Goal: Transaction & Acquisition: Purchase product/service

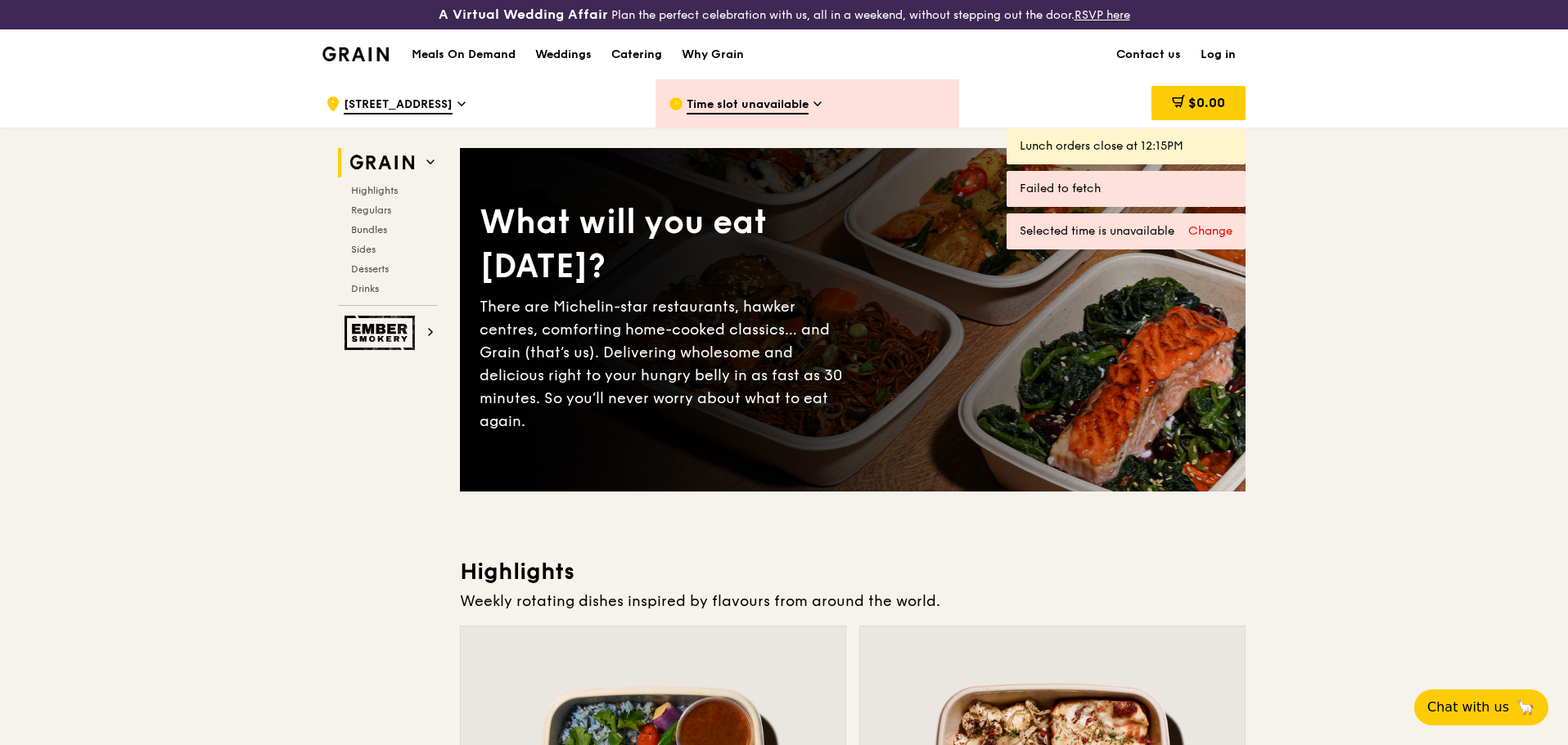
drag, startPoint x: 0, startPoint y: 0, endPoint x: 1208, endPoint y: 53, distance: 1209.2
click at [1208, 53] on link "Log in" at bounding box center [1218, 55] width 55 height 49
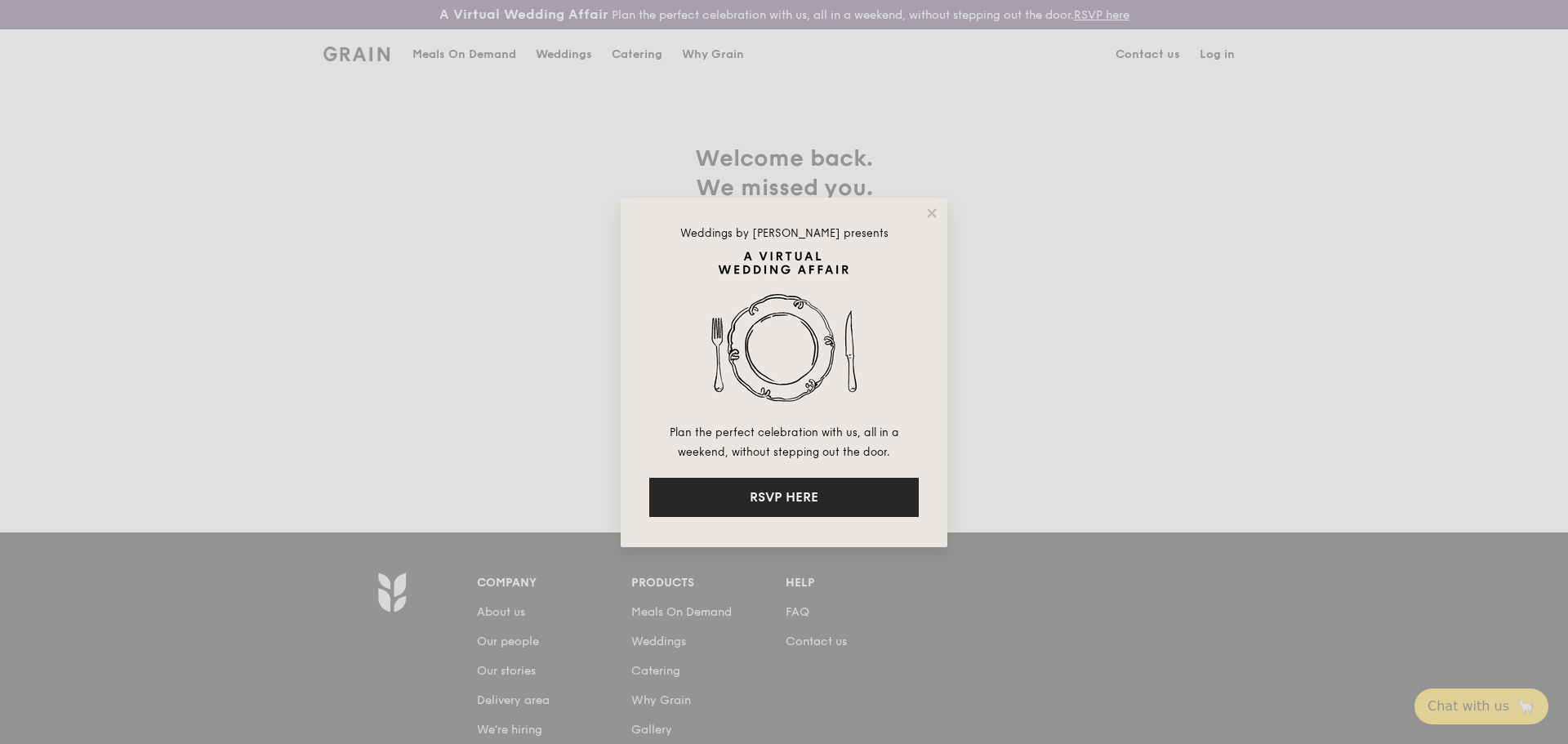
click at [848, 502] on button "RSVP HERE" at bounding box center [784, 498] width 269 height 39
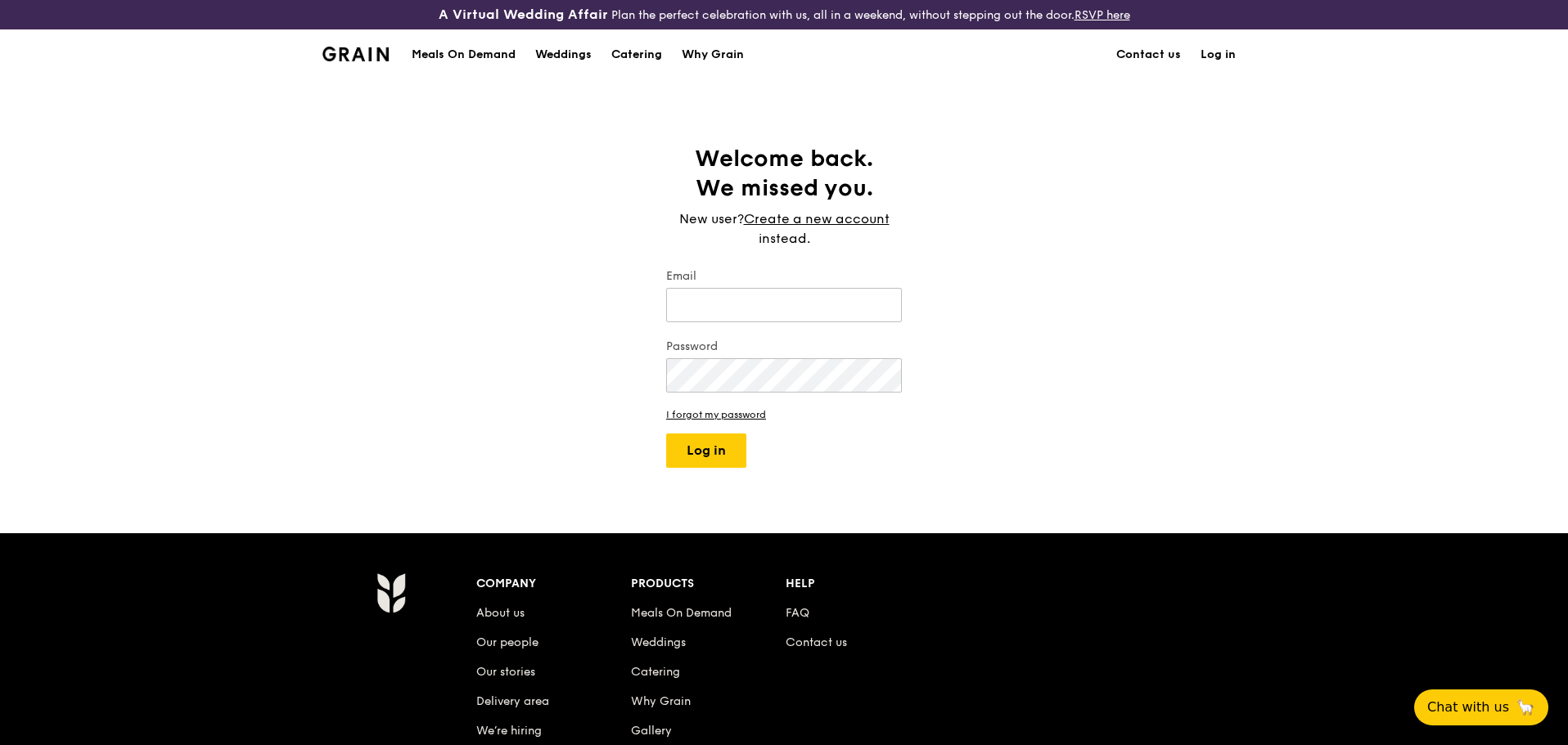
click at [960, 120] on div "A Virtual Wedding Affair Plan the perfect celebration with us, all in a weekend…" at bounding box center [784, 509] width 1568 height 1017
click at [348, 55] on img at bounding box center [356, 54] width 67 height 15
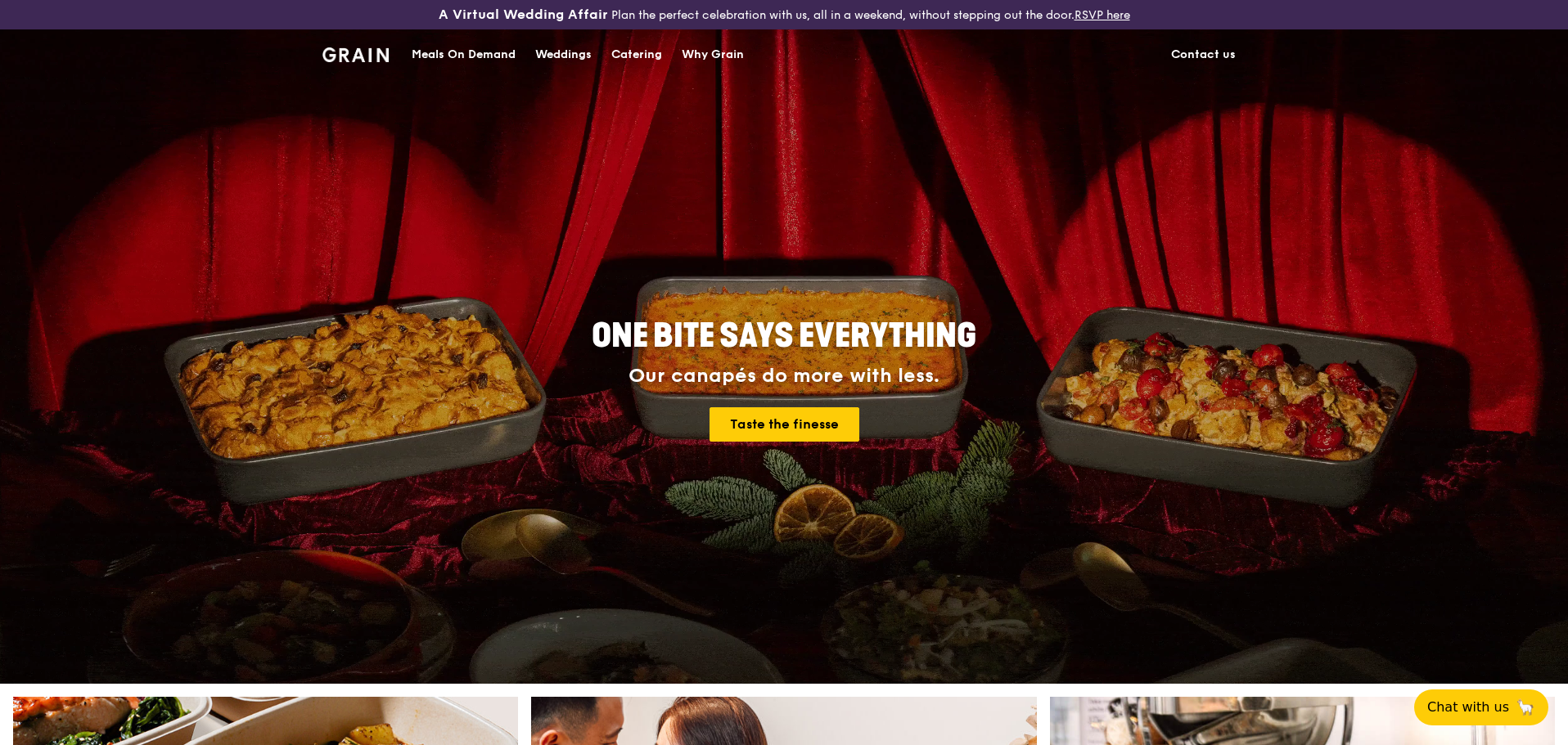
click at [1180, 59] on link "Contact us" at bounding box center [1203, 55] width 84 height 49
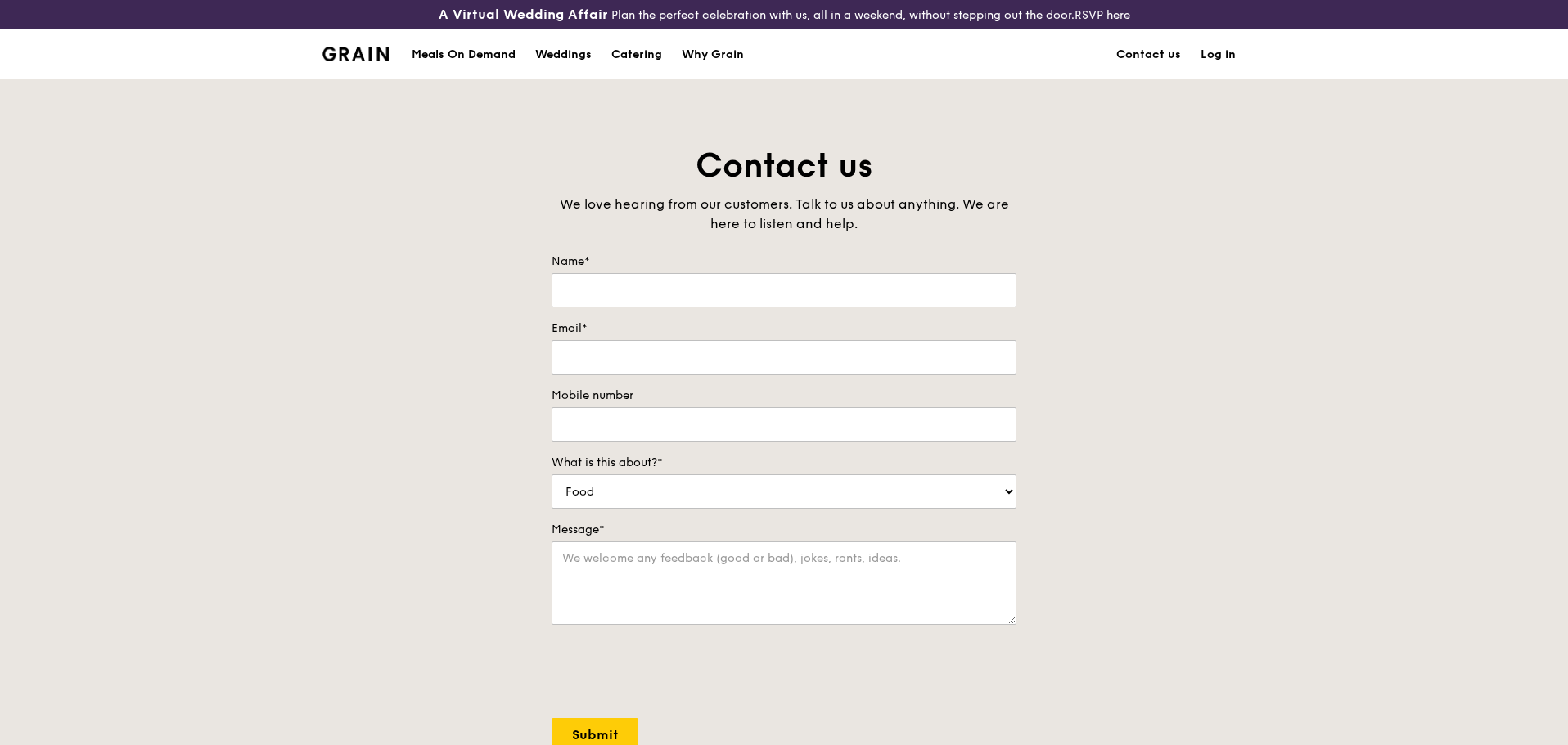
click at [453, 78] on div "Meals On Demand" at bounding box center [463, 55] width 104 height 49
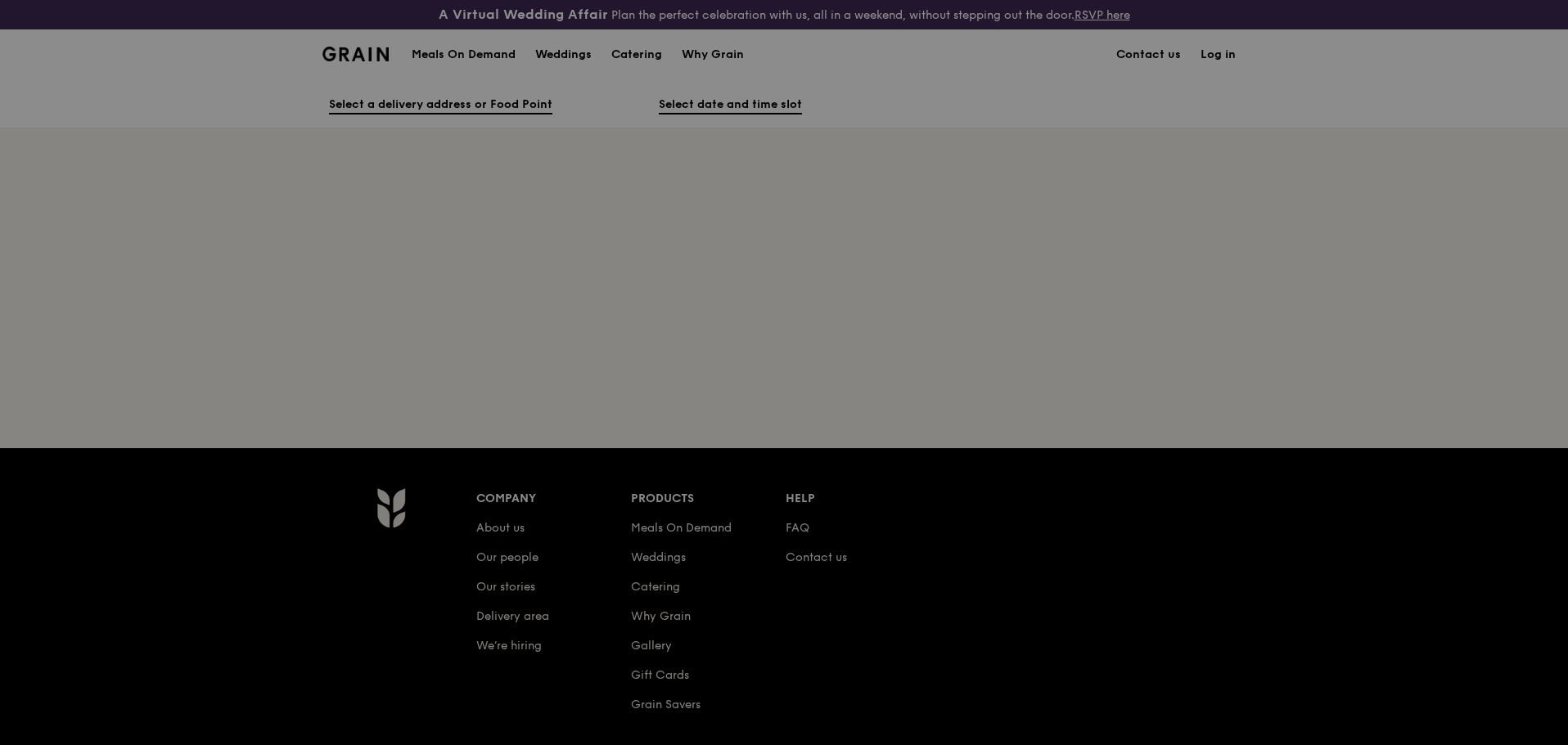
click at [464, 54] on div at bounding box center [784, 372] width 1568 height 745
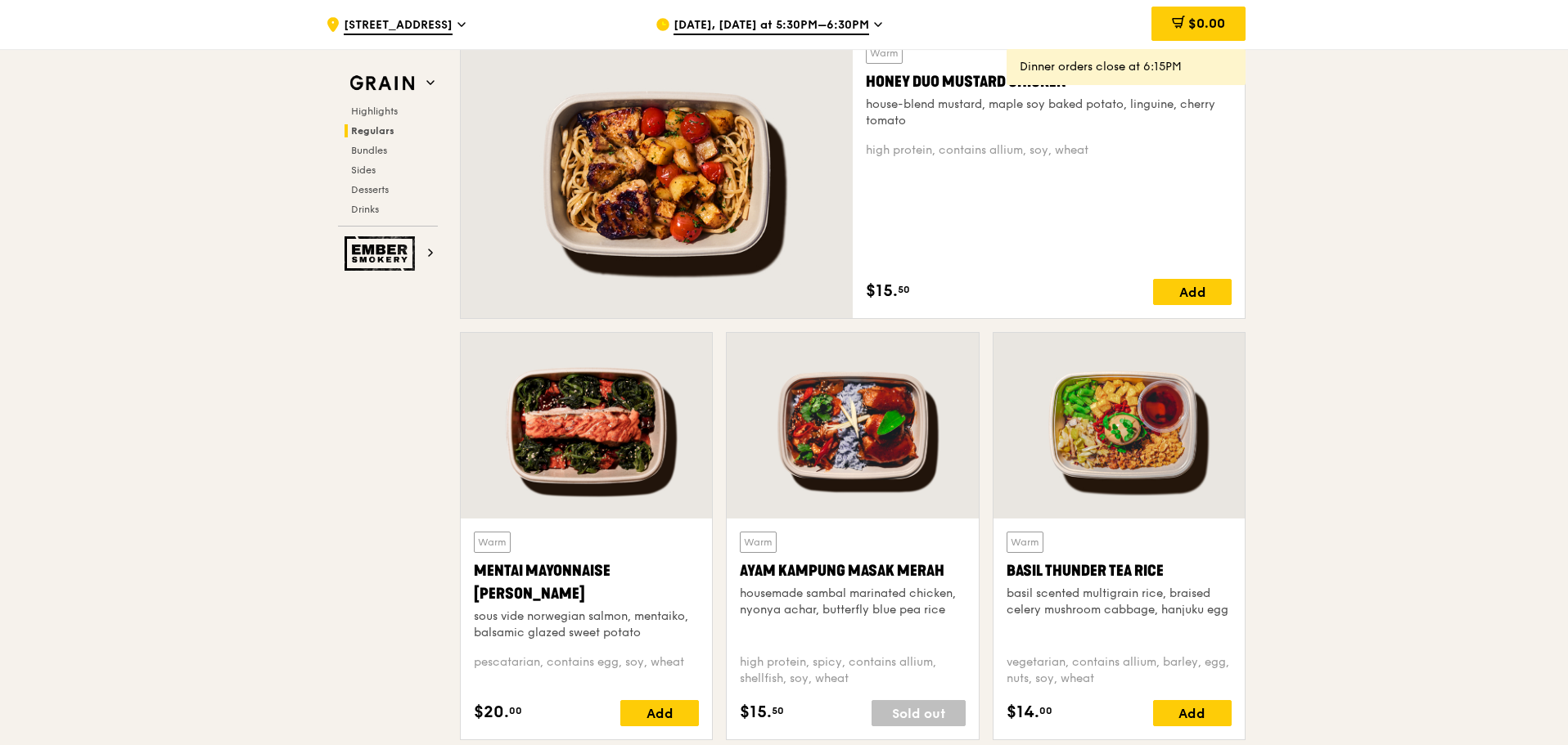
scroll to position [1145, 0]
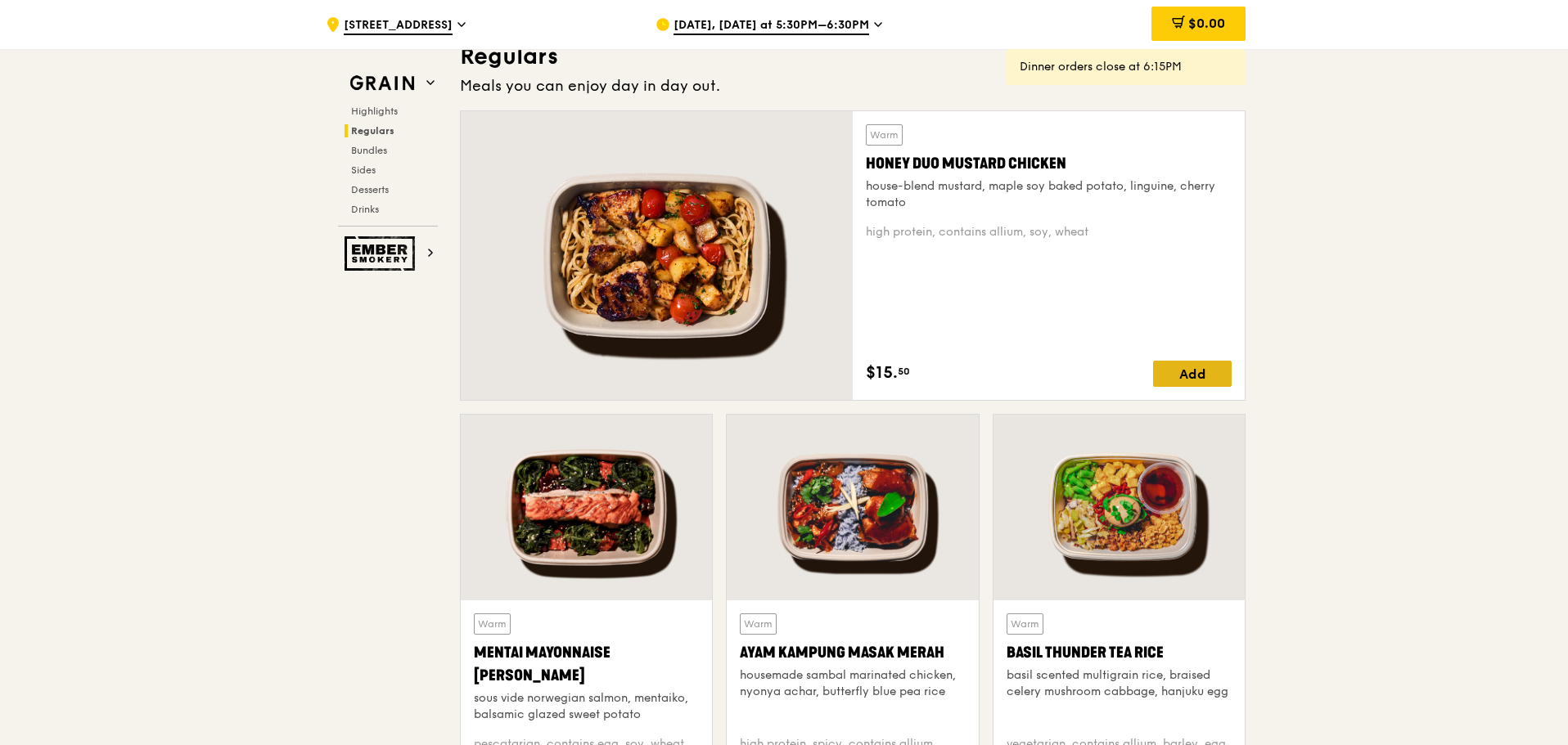
click at [1210, 370] on div "Add" at bounding box center [1192, 373] width 79 height 26
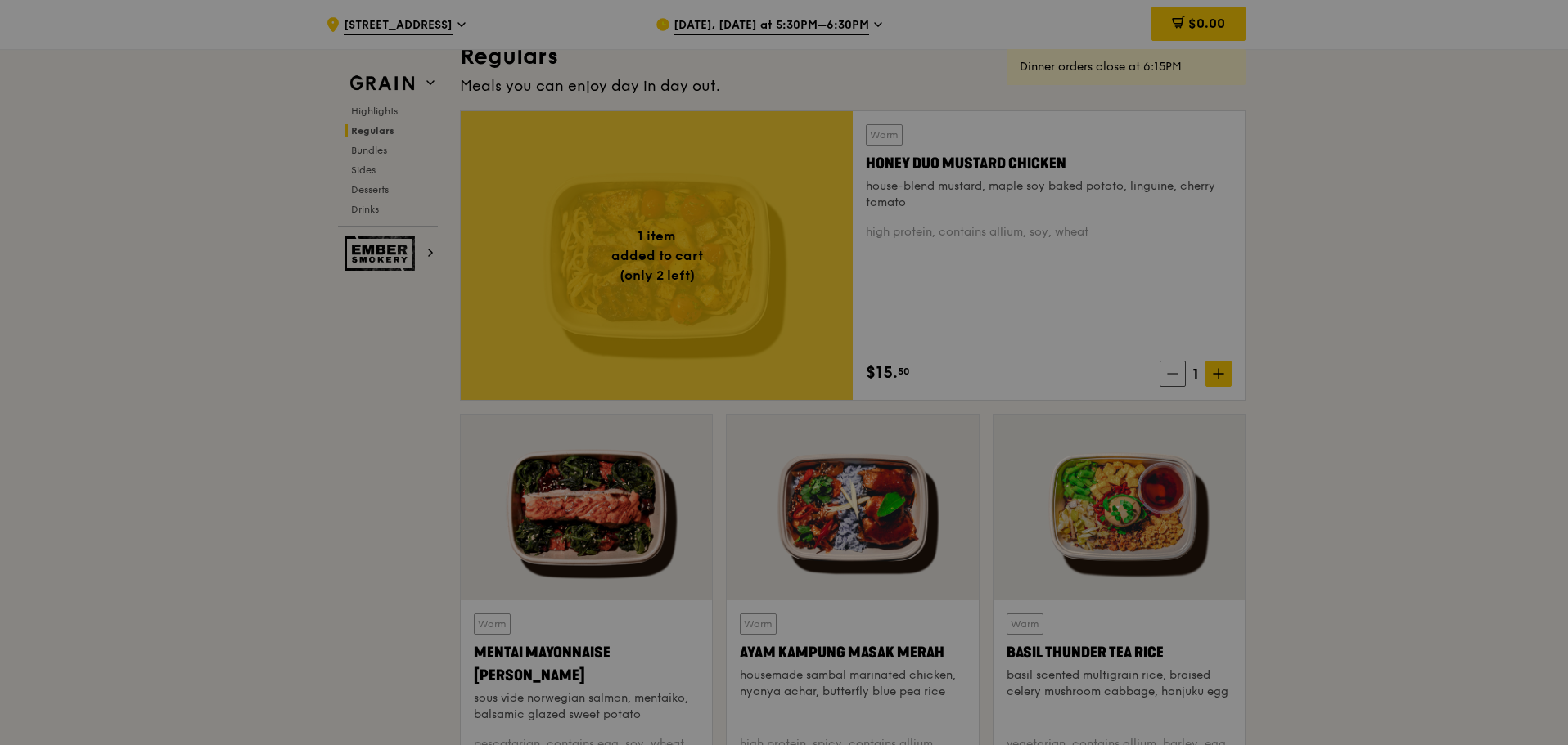
click at [1196, 370] on div at bounding box center [784, 372] width 1568 height 745
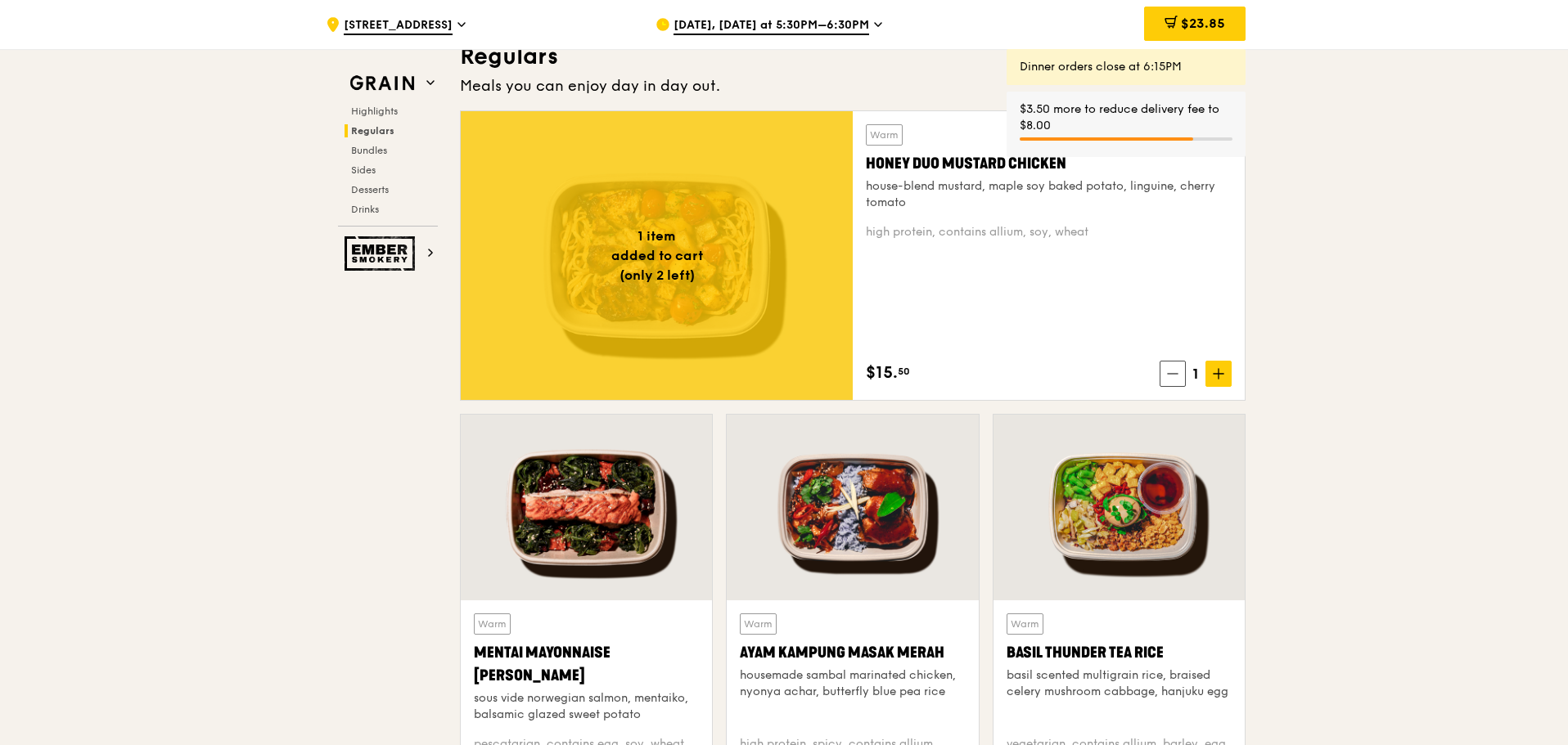
click at [1195, 372] on span "1" at bounding box center [1195, 373] width 19 height 23
click at [1213, 374] on icon at bounding box center [1219, 373] width 11 height 11
click at [1226, 382] on span at bounding box center [1219, 373] width 26 height 26
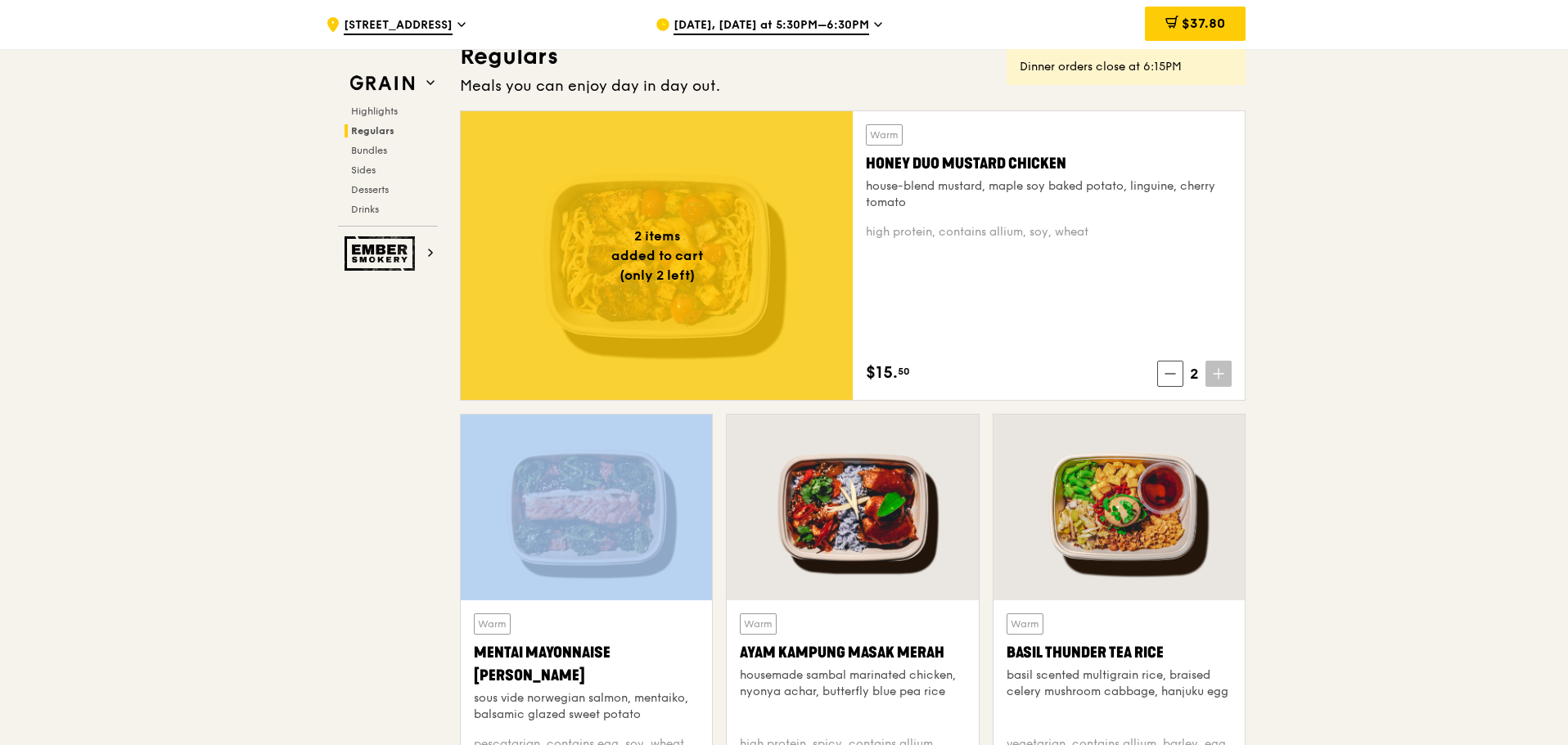
click at [1226, 382] on span at bounding box center [1219, 373] width 26 height 26
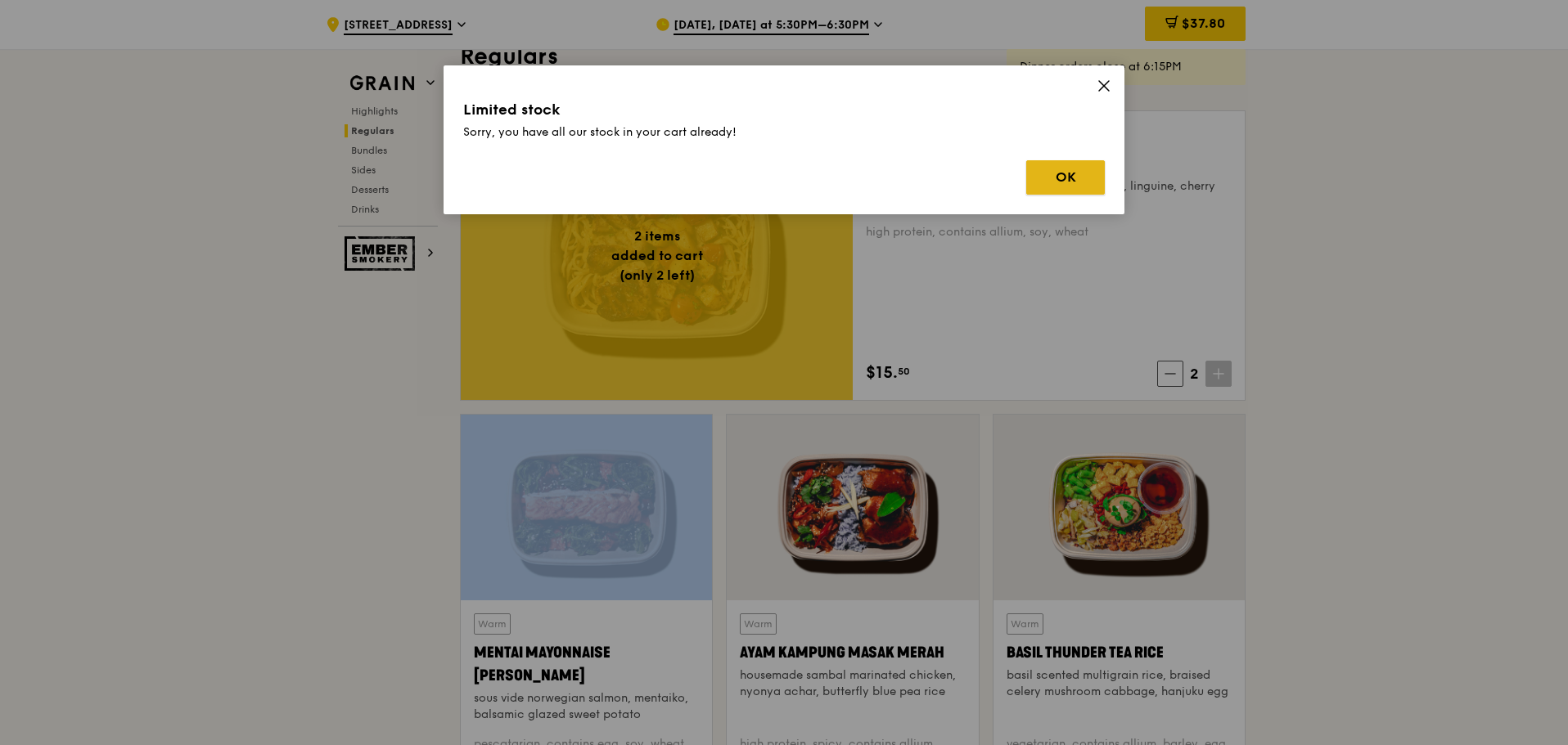
click at [1037, 184] on button "OK" at bounding box center [1065, 177] width 79 height 34
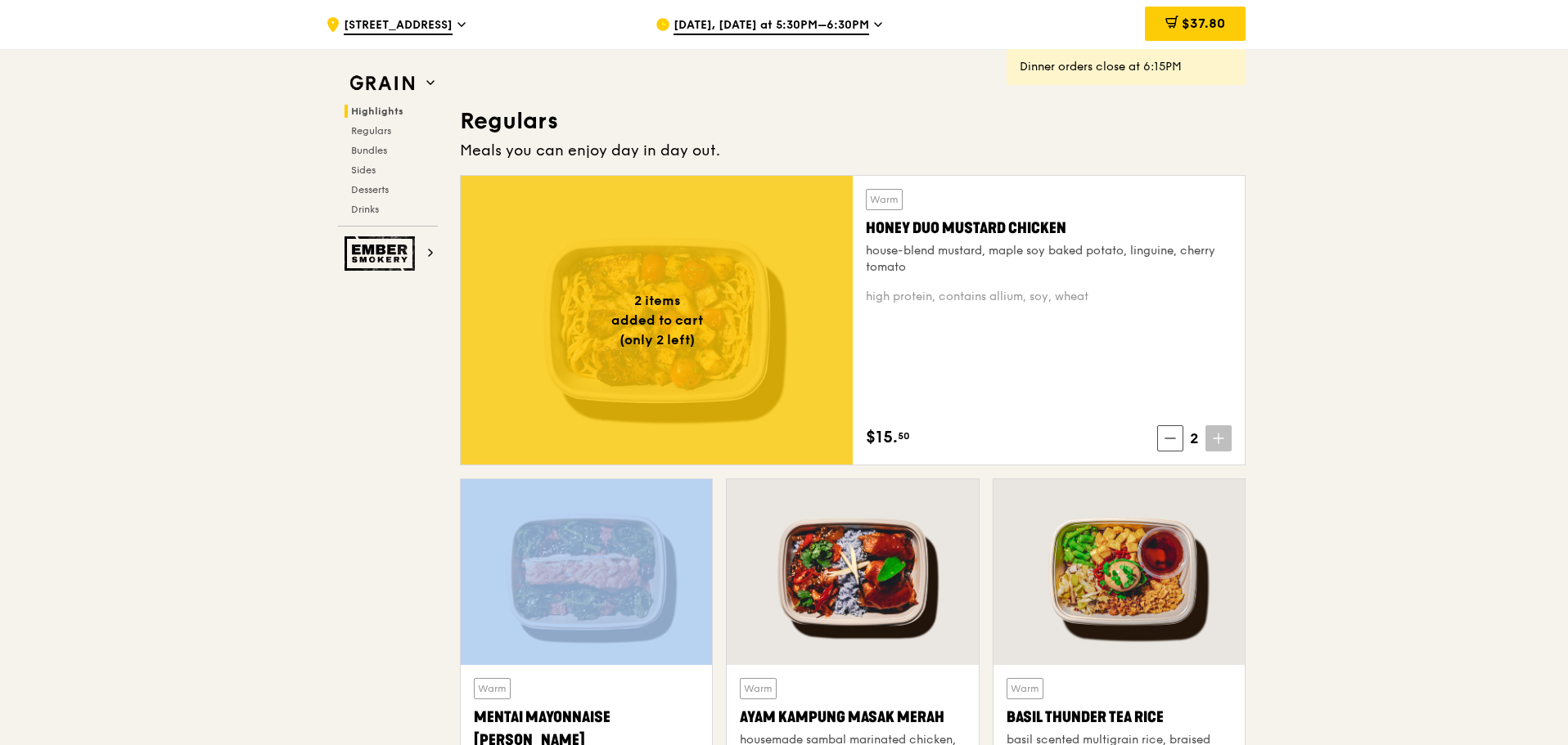
scroll to position [982, 0]
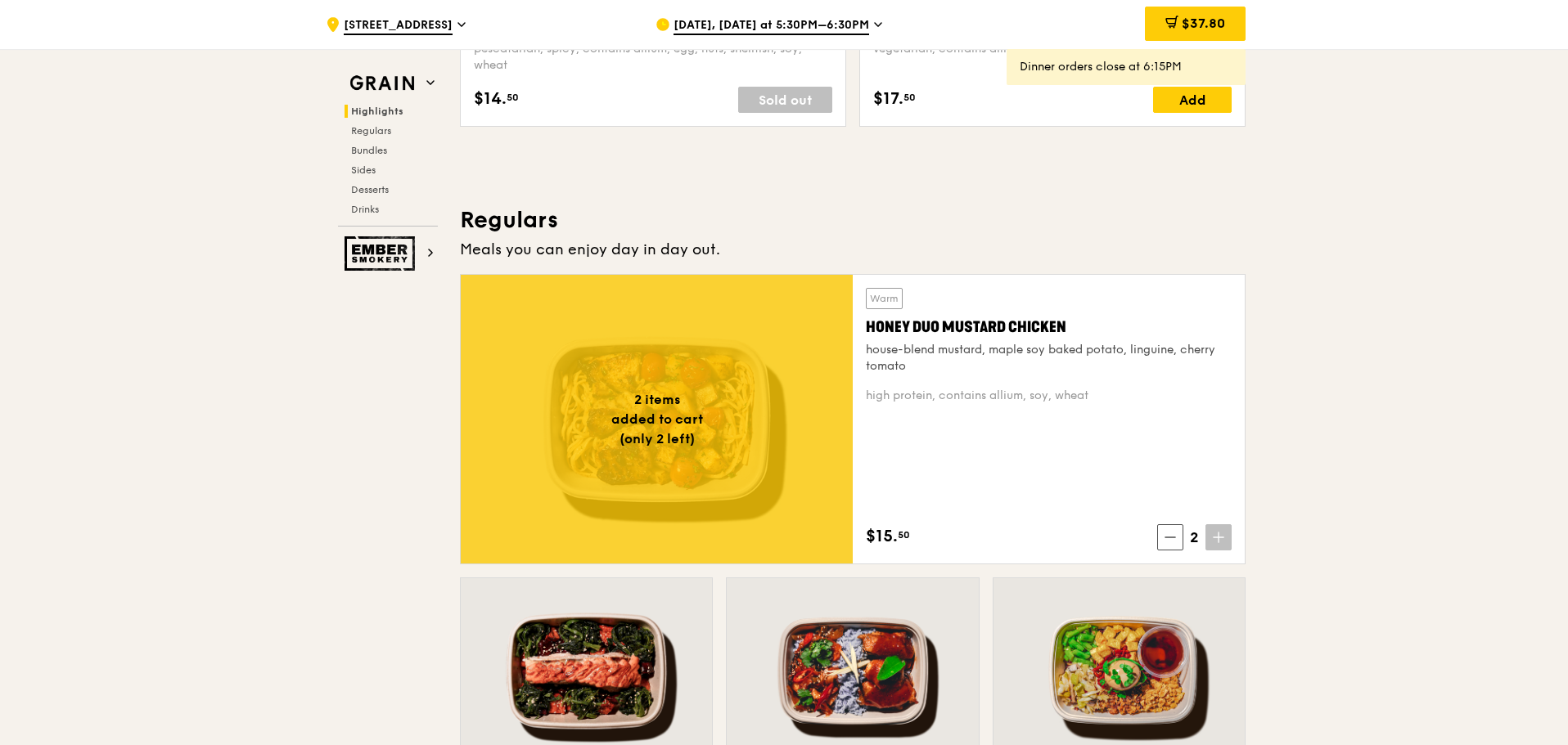
click at [822, 31] on span "[DATE], [DATE] at 5:30PM–6:30PM" at bounding box center [771, 26] width 196 height 18
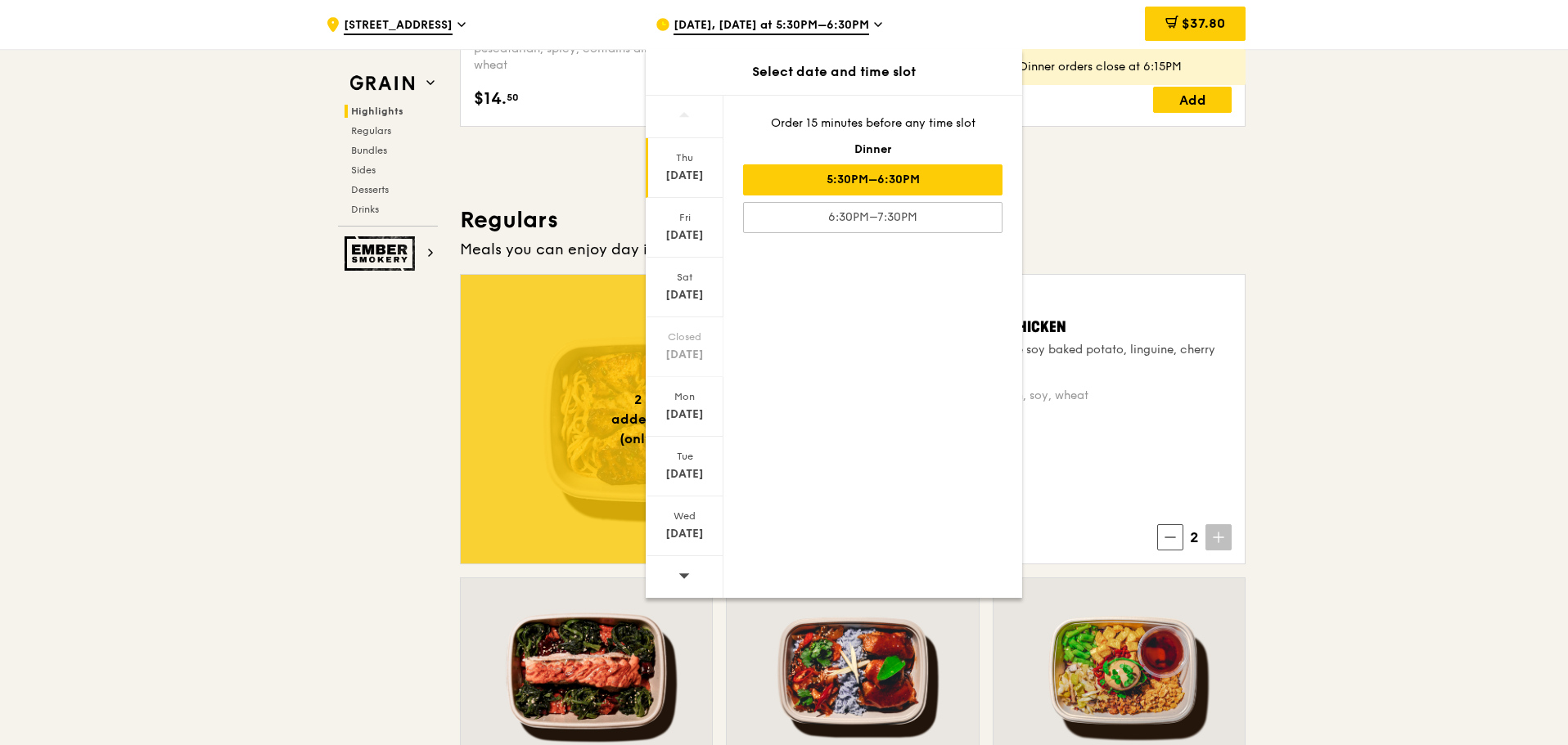
click at [685, 574] on icon at bounding box center [684, 575] width 11 height 12
click at [698, 185] on div "[DATE]" at bounding box center [685, 168] width 78 height 59
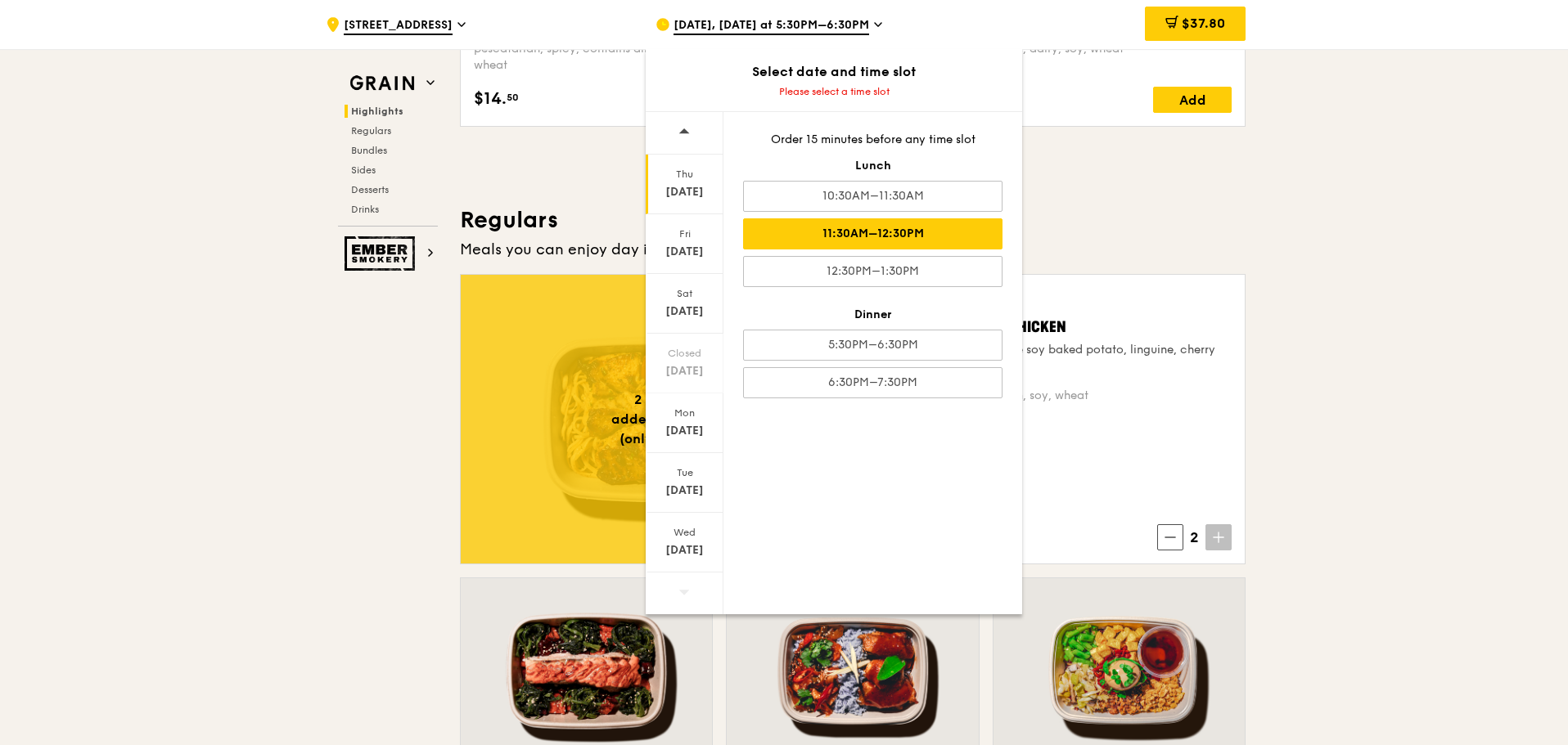
click at [882, 228] on div "11:30AM–12:30PM" at bounding box center [873, 234] width 259 height 32
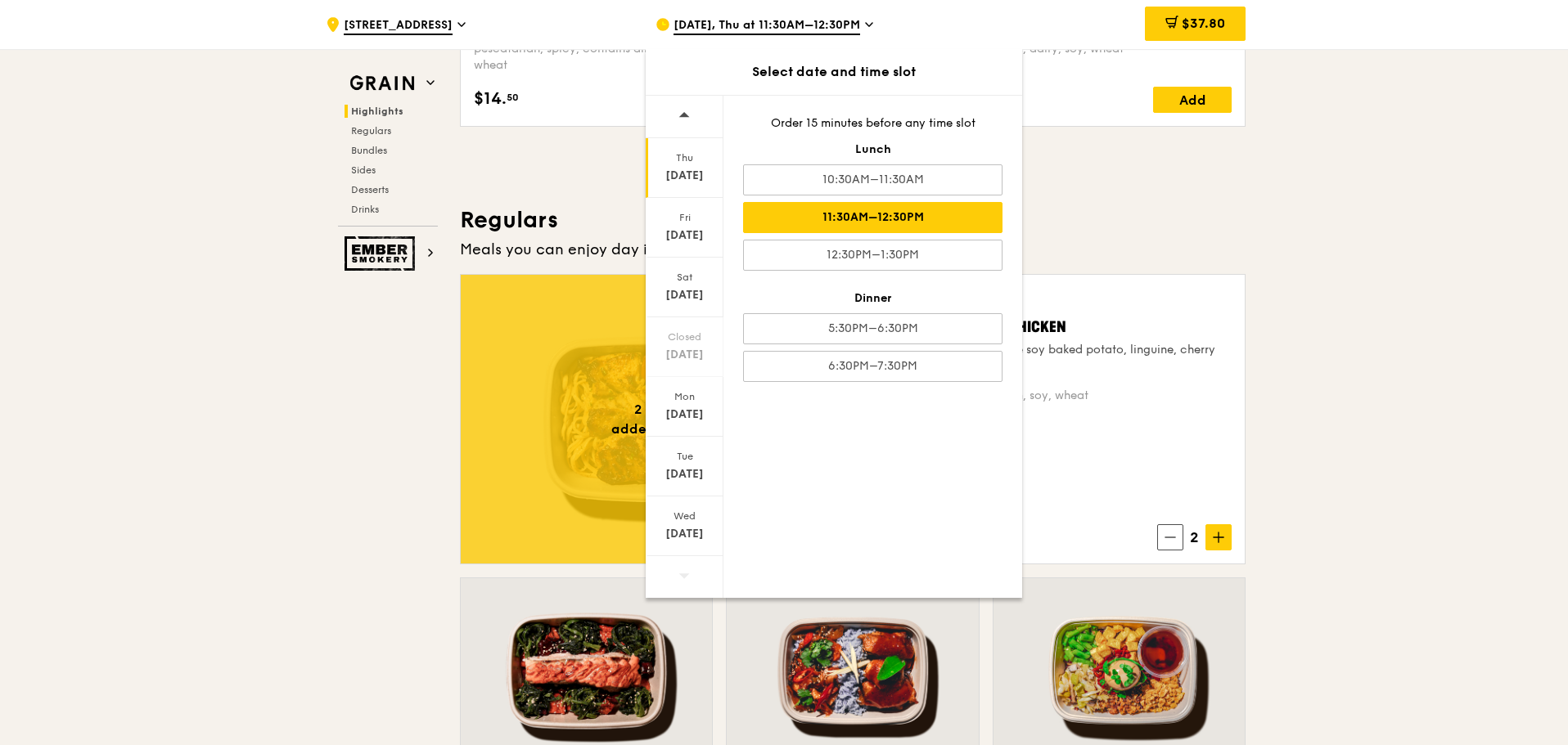
click at [1046, 448] on div "Warm Honey Duo Mustard Chicken house-blend mustard, maple soy baked potato, lin…" at bounding box center [1048, 419] width 366 height 262
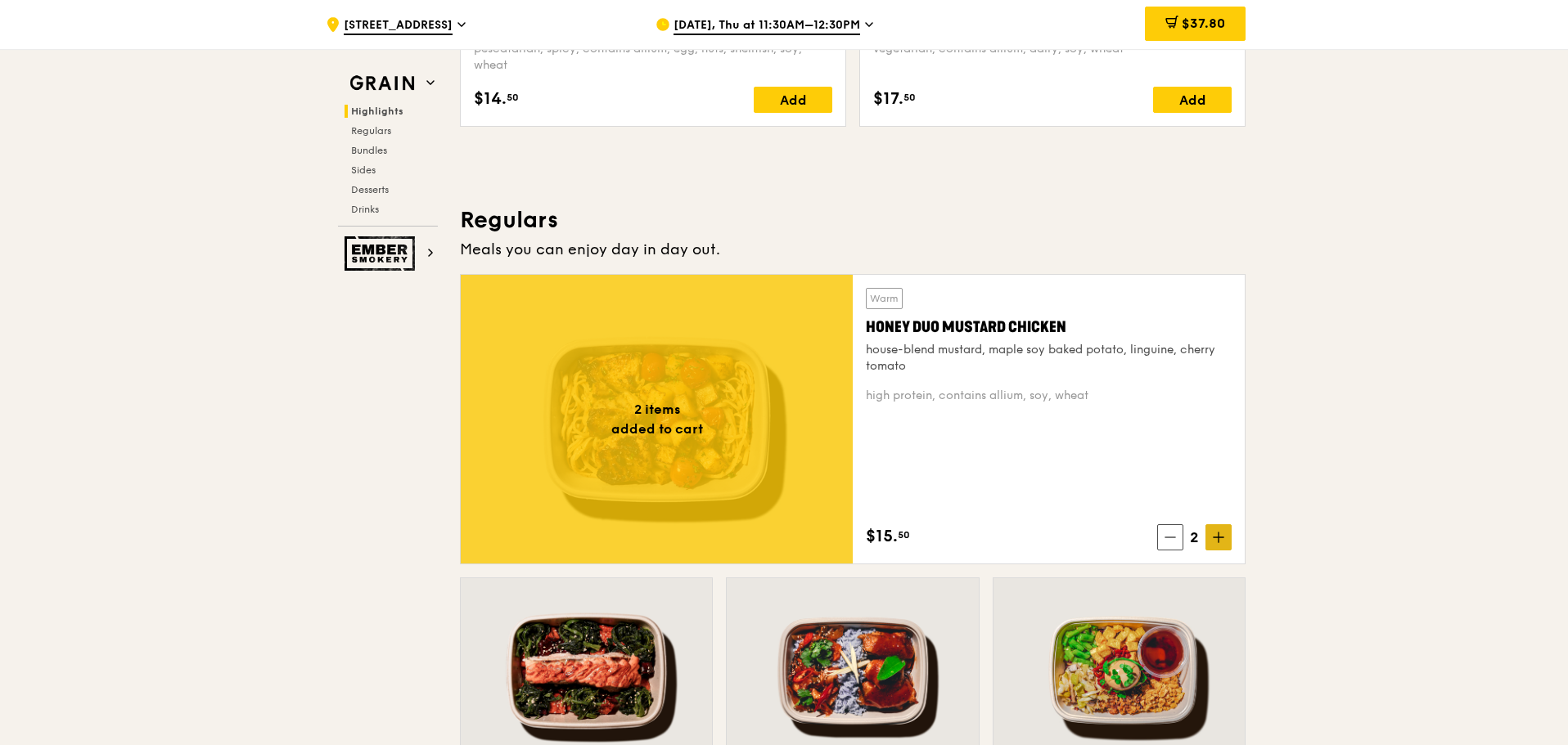
click at [1218, 537] on icon at bounding box center [1219, 537] width 11 height 11
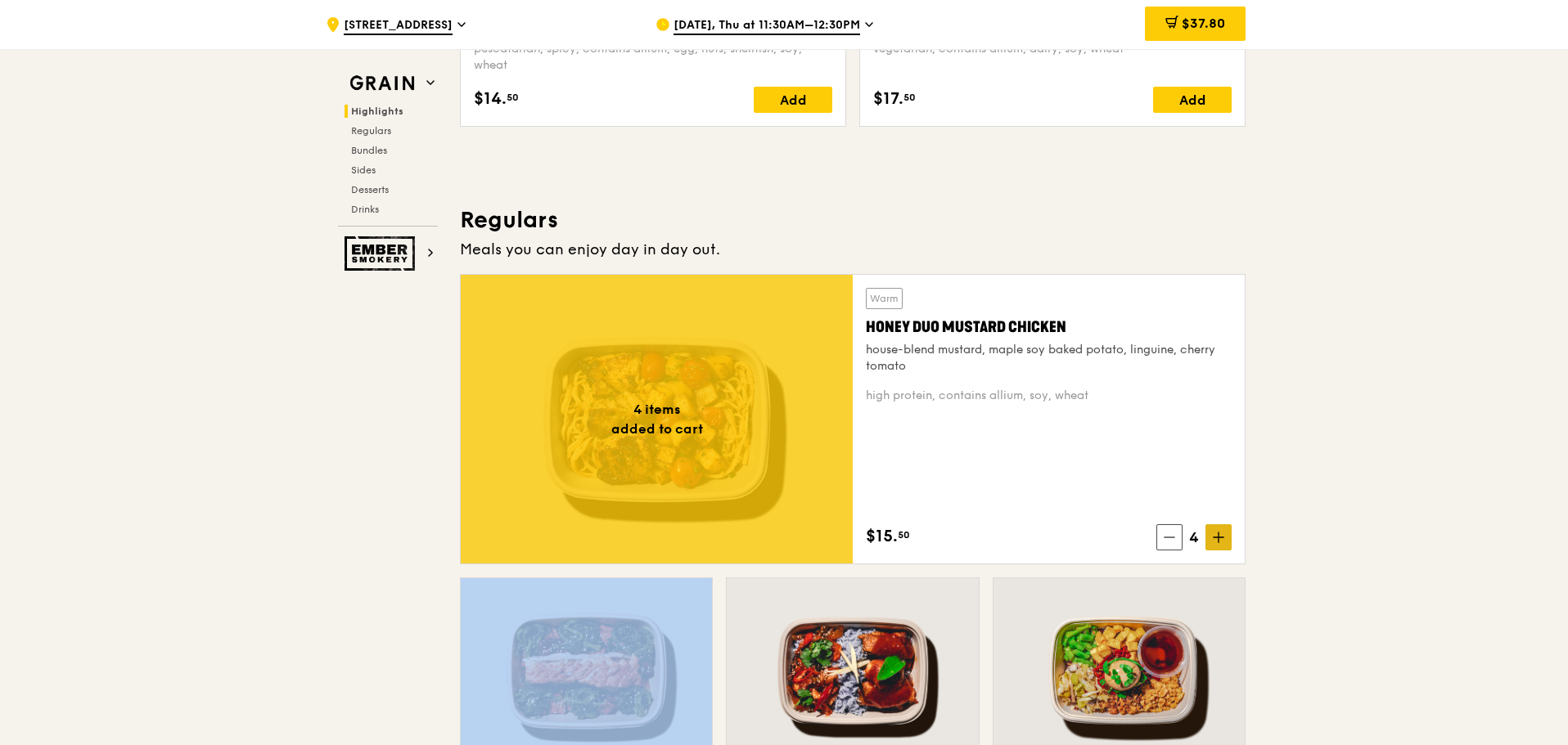
click at [1218, 537] on icon at bounding box center [1219, 537] width 11 height 11
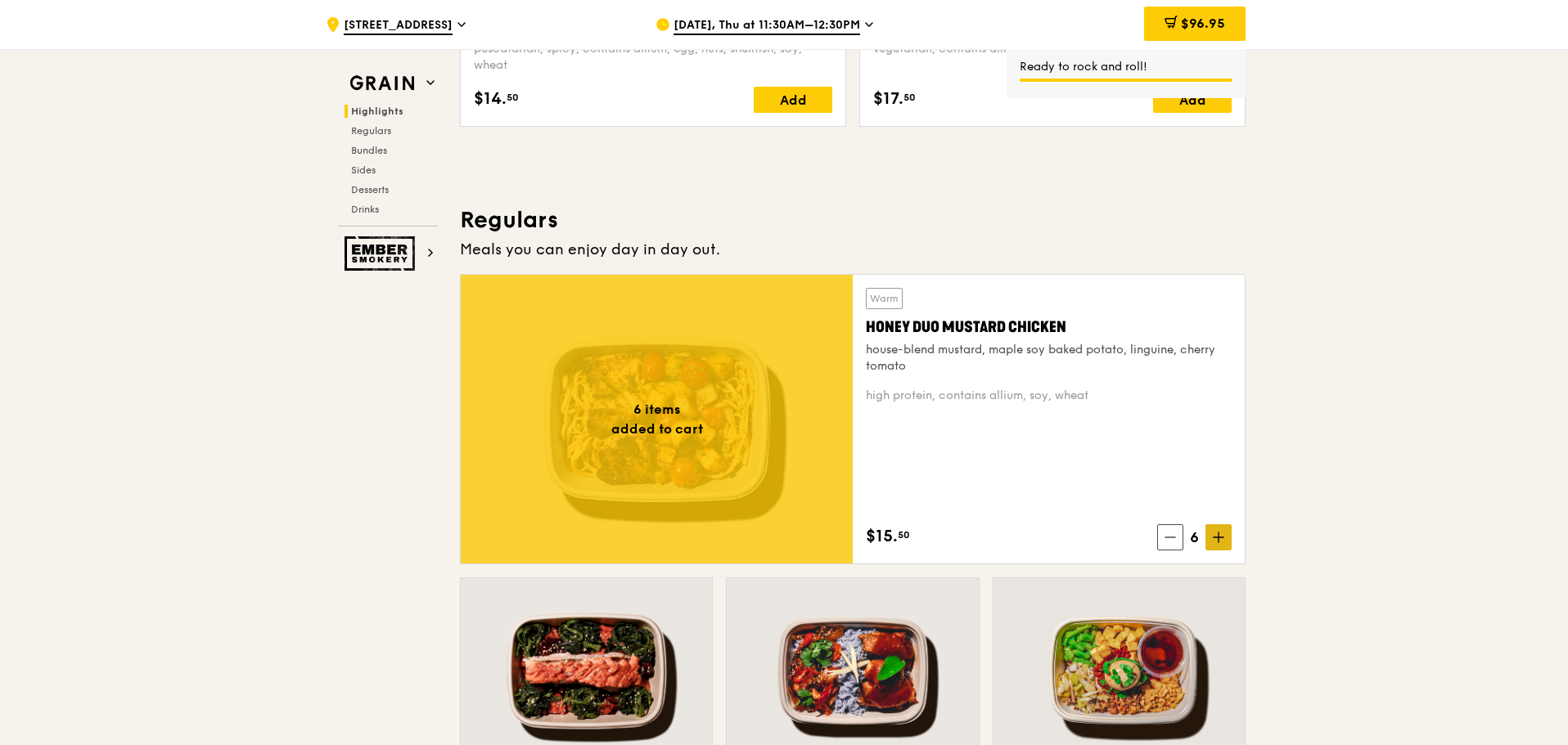
click at [1218, 537] on icon at bounding box center [1219, 537] width 11 height 11
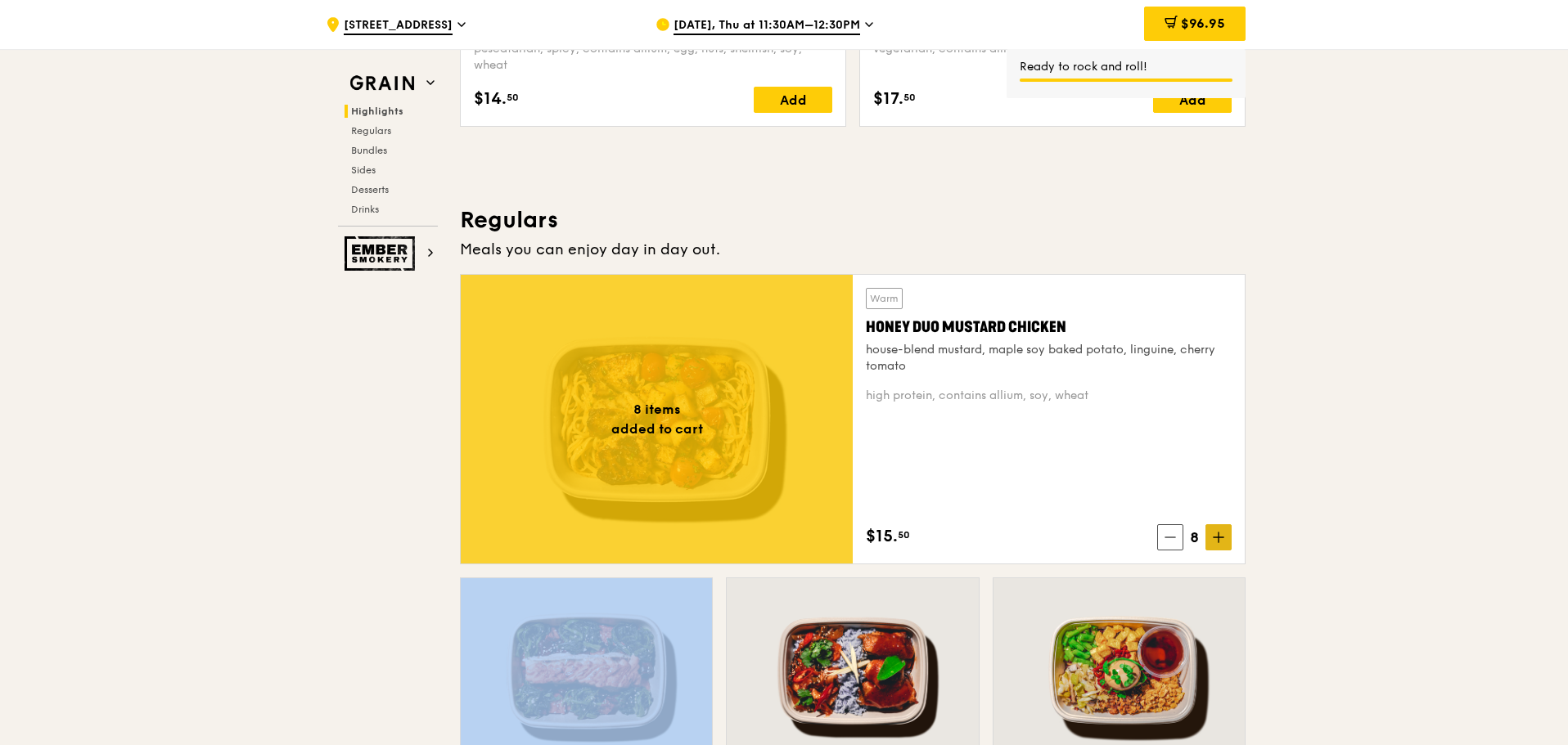
click at [1218, 537] on icon at bounding box center [1219, 537] width 11 height 11
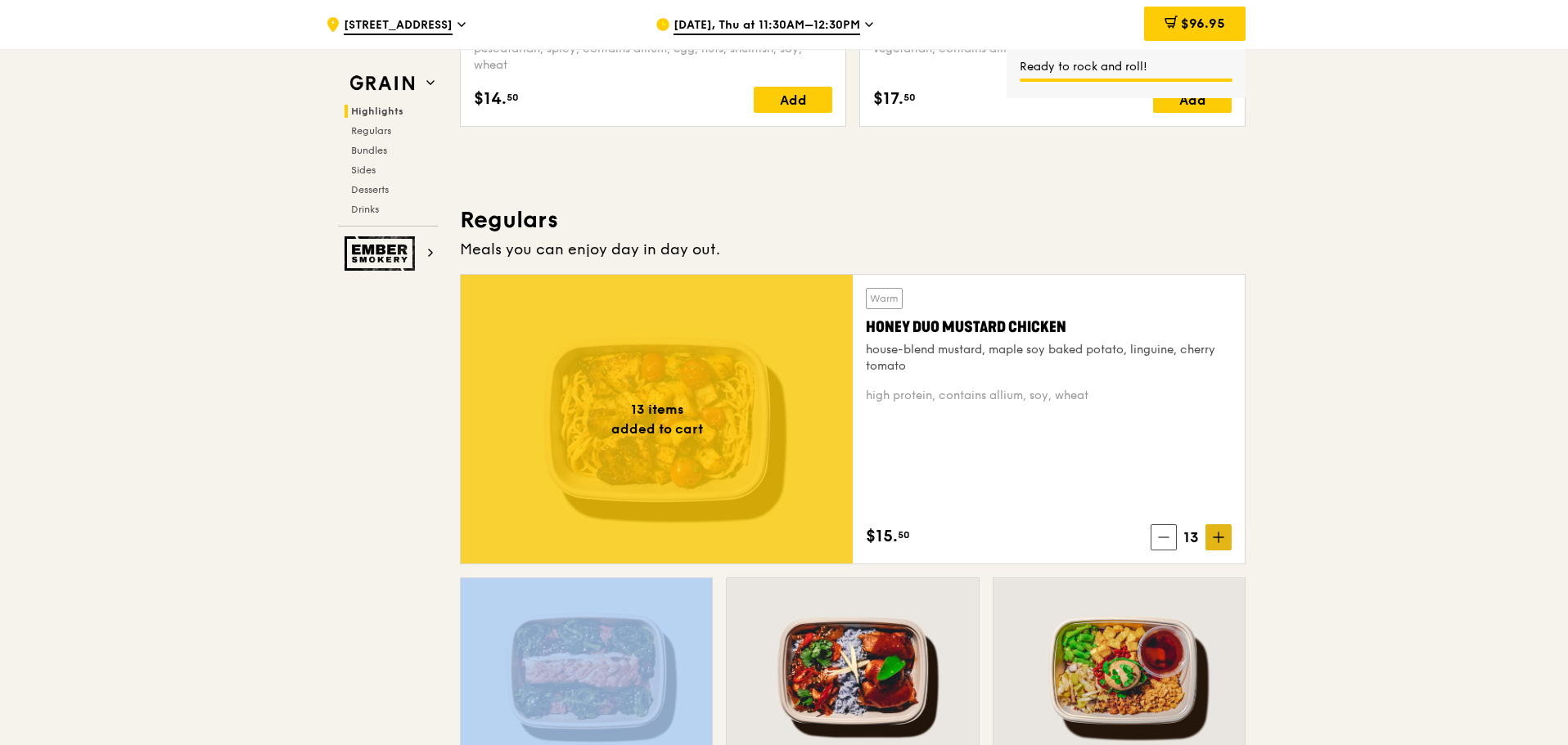
click at [1218, 537] on icon at bounding box center [1219, 537] width 11 height 11
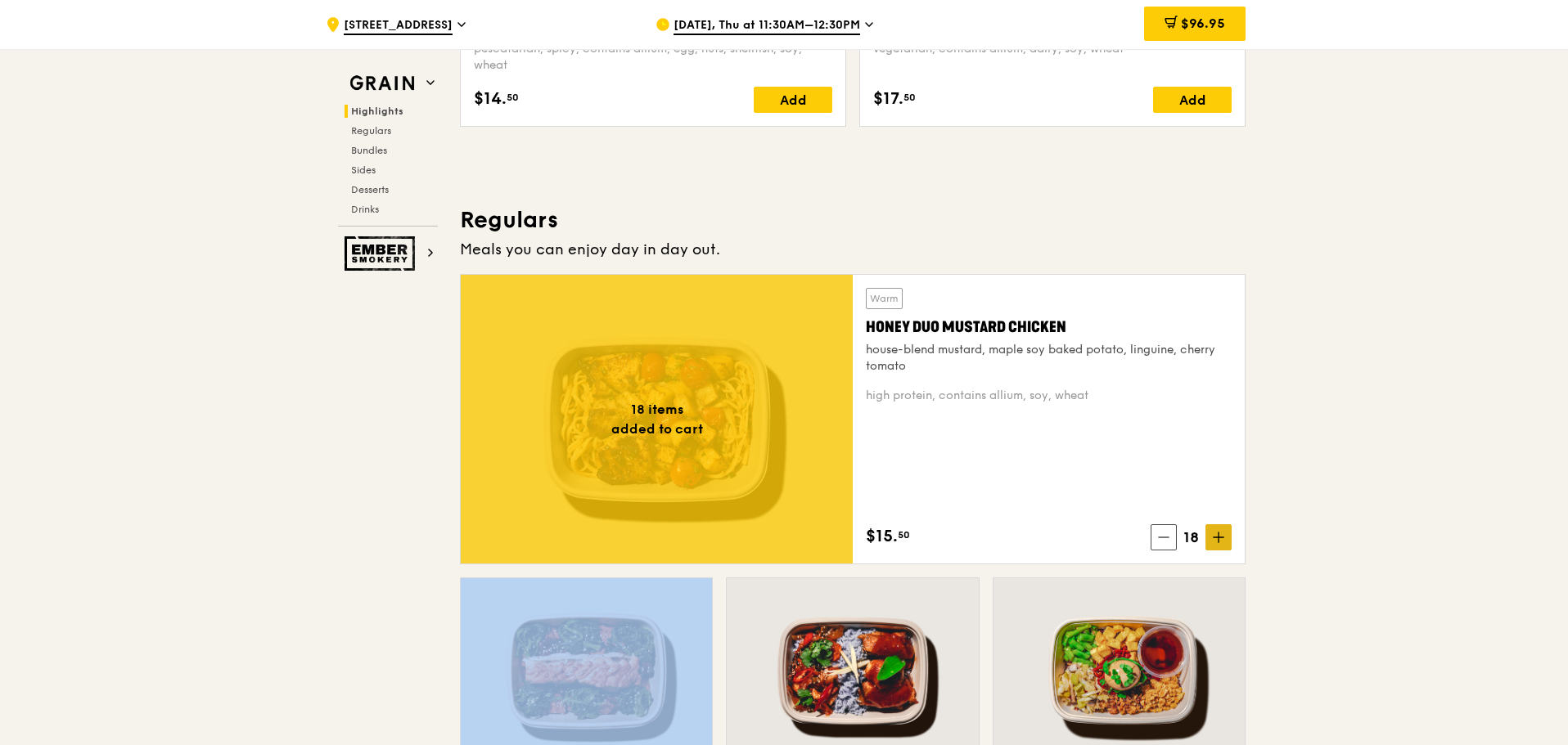
click at [1218, 537] on icon at bounding box center [1219, 537] width 11 height 11
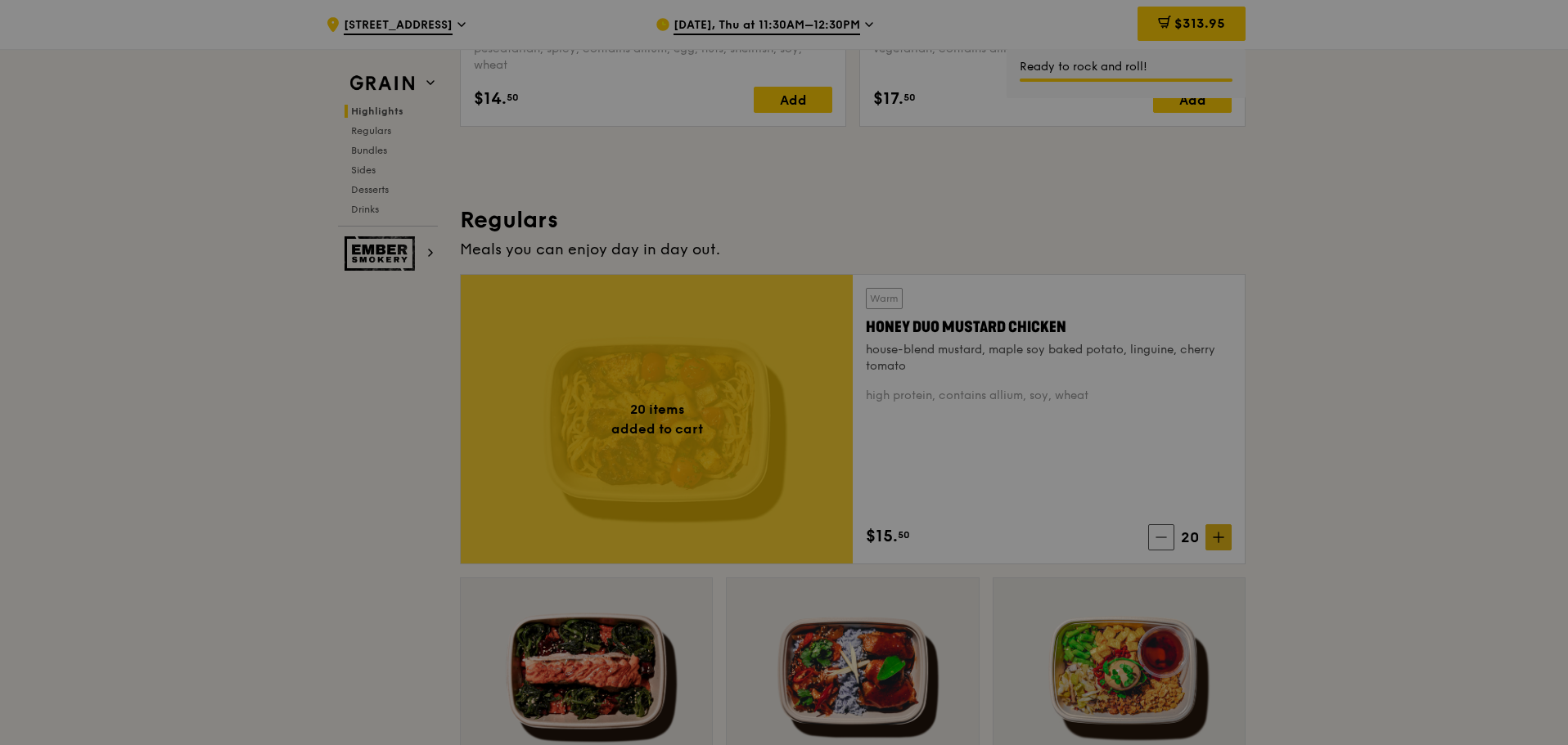
click at [1218, 537] on div at bounding box center [784, 372] width 1568 height 745
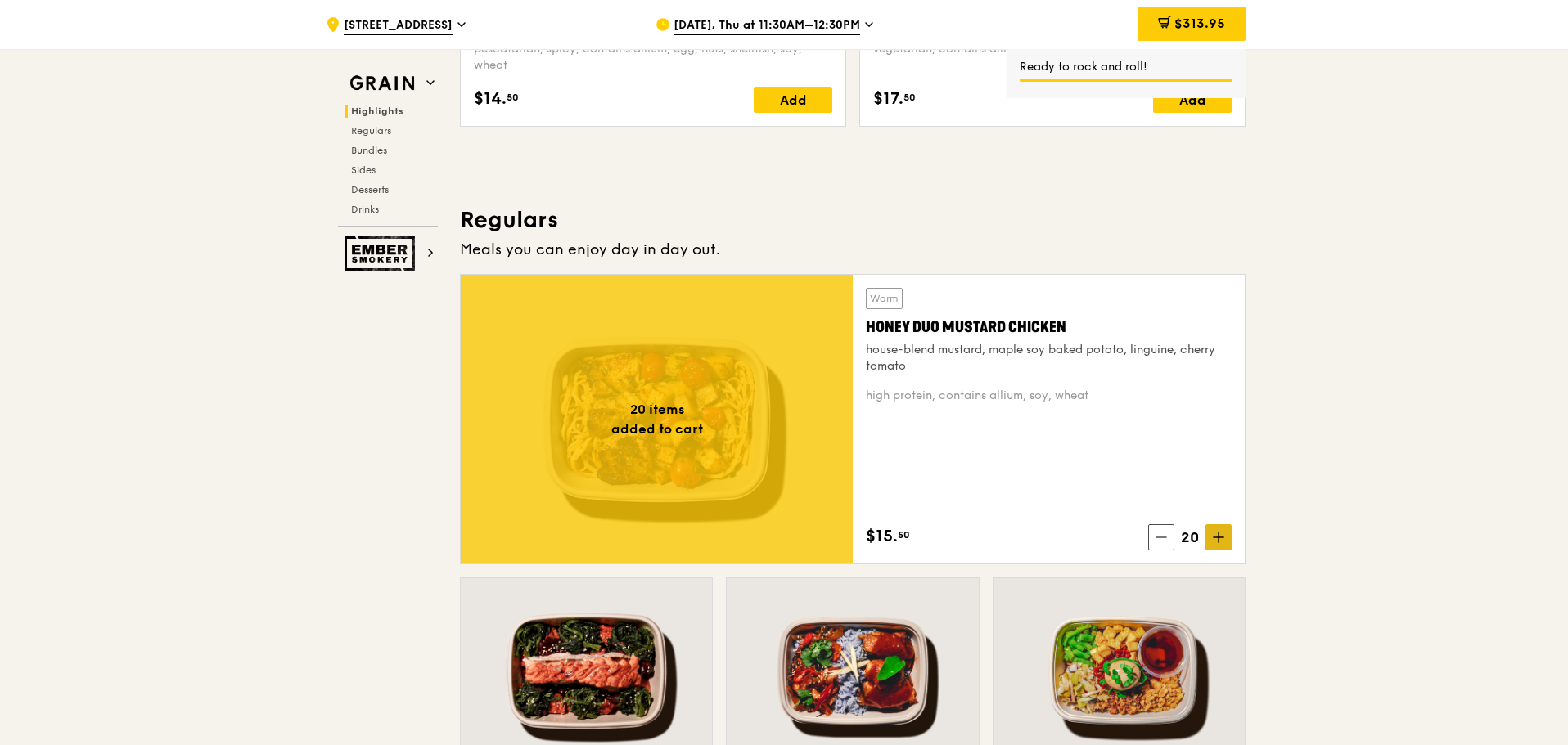
click at [1218, 537] on icon at bounding box center [1219, 537] width 11 height 11
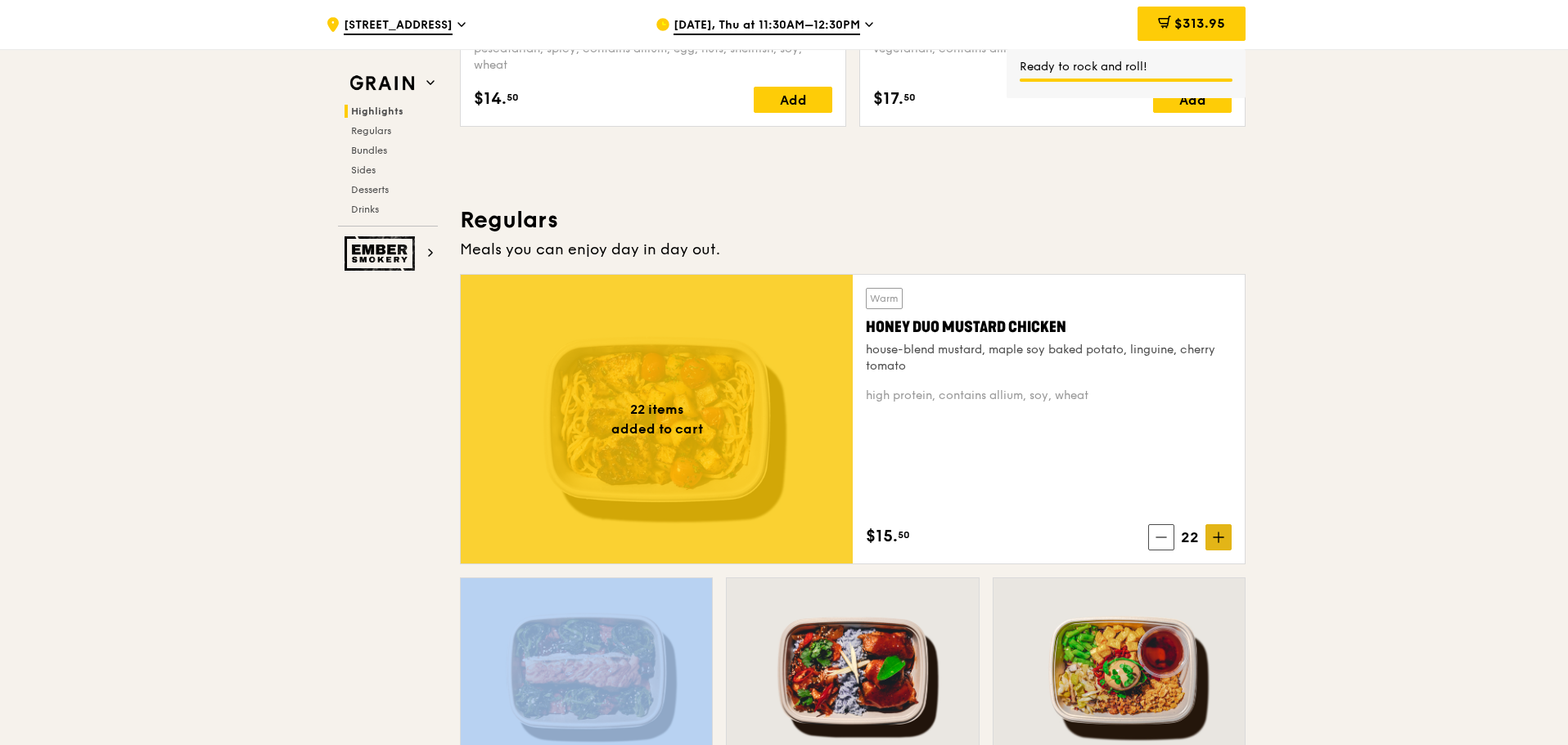
click at [1218, 537] on icon at bounding box center [1219, 537] width 11 height 11
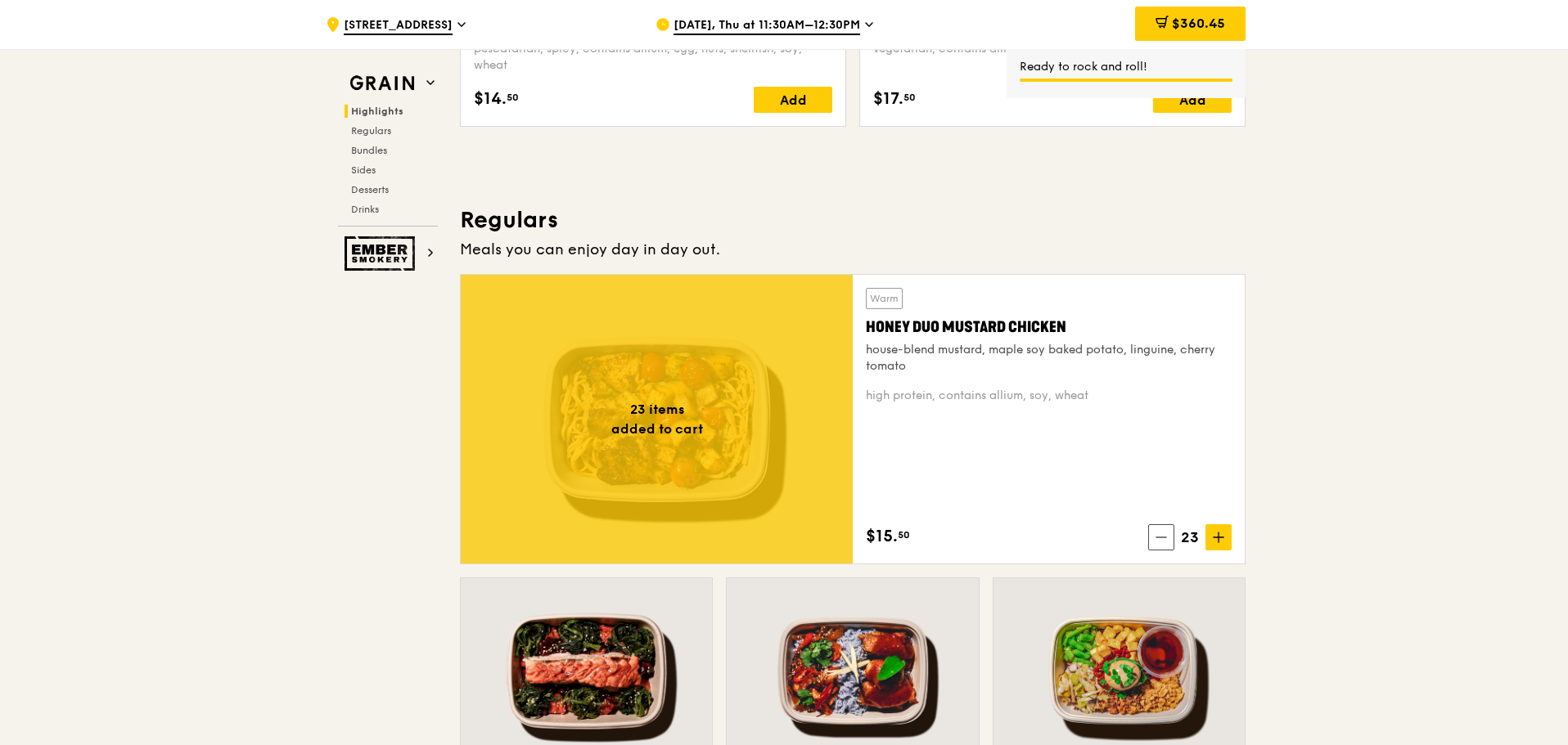
click at [1043, 448] on div "Warm Honey Duo Mustard Chicken house-blend mustard, maple soy baked potato, lin…" at bounding box center [1048, 419] width 366 height 262
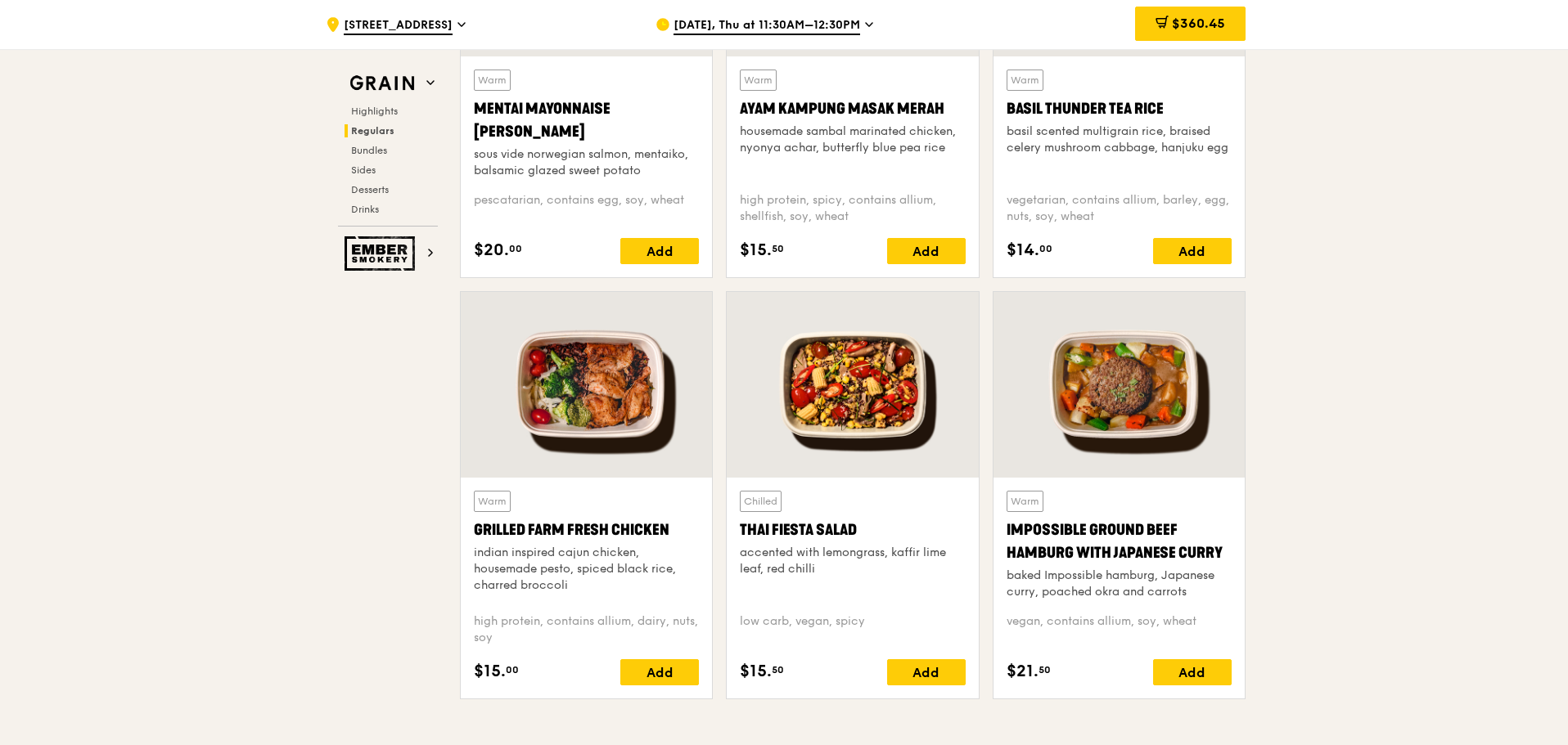
scroll to position [1718, 0]
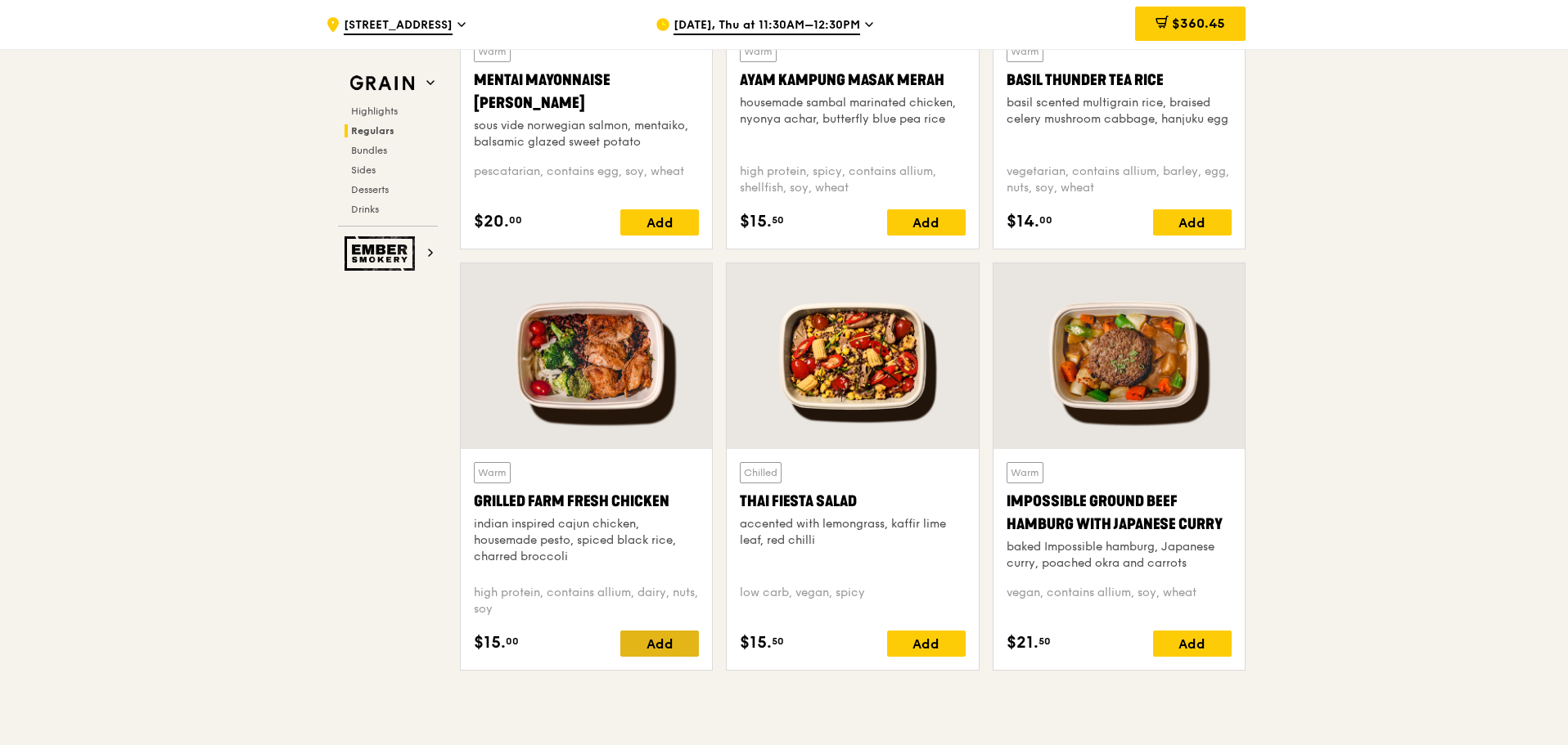
click at [664, 642] on div "Add" at bounding box center [659, 644] width 79 height 26
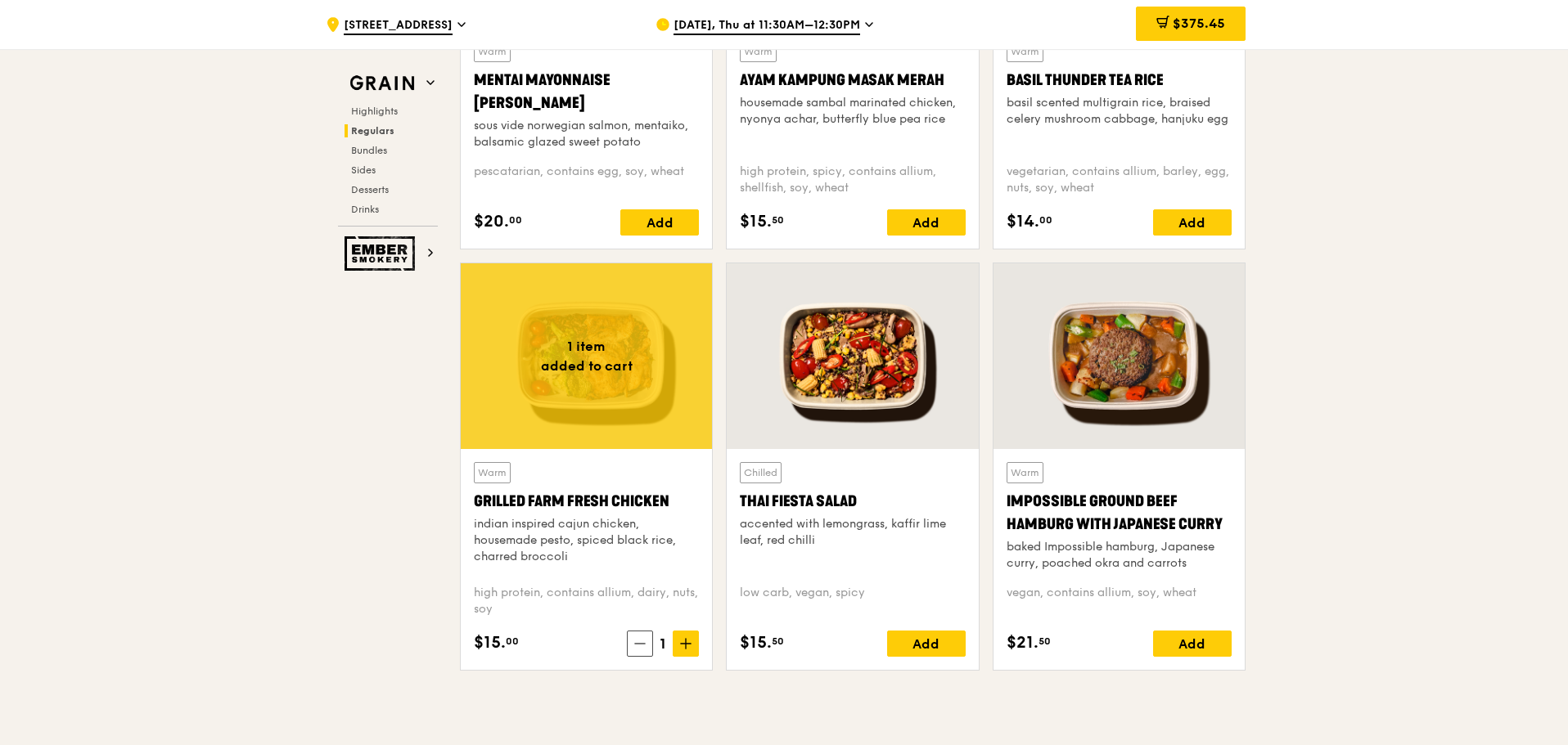
click at [689, 650] on icon at bounding box center [686, 644] width 11 height 11
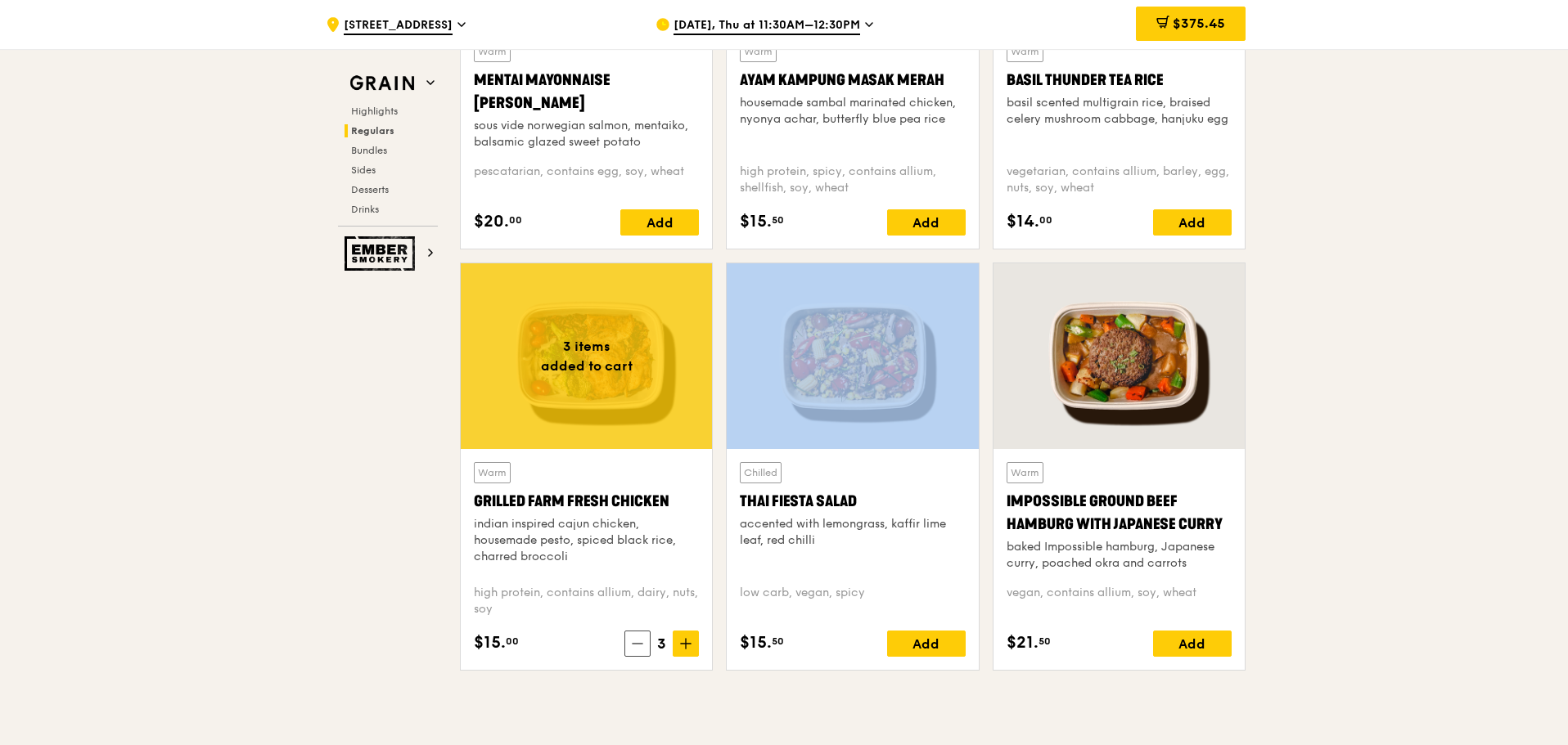
click at [689, 650] on icon at bounding box center [686, 644] width 11 height 11
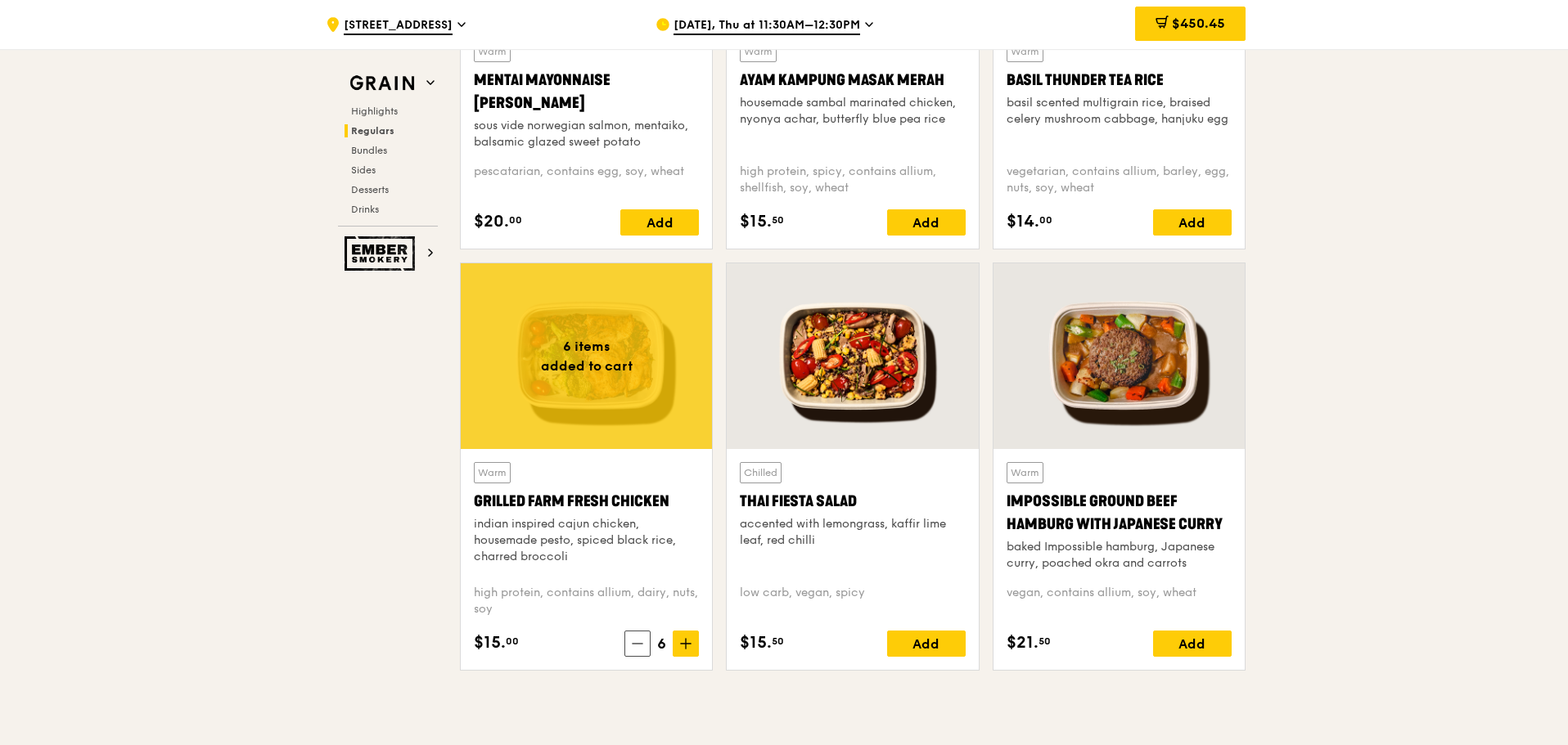
click at [680, 650] on icon at bounding box center [686, 644] width 11 height 11
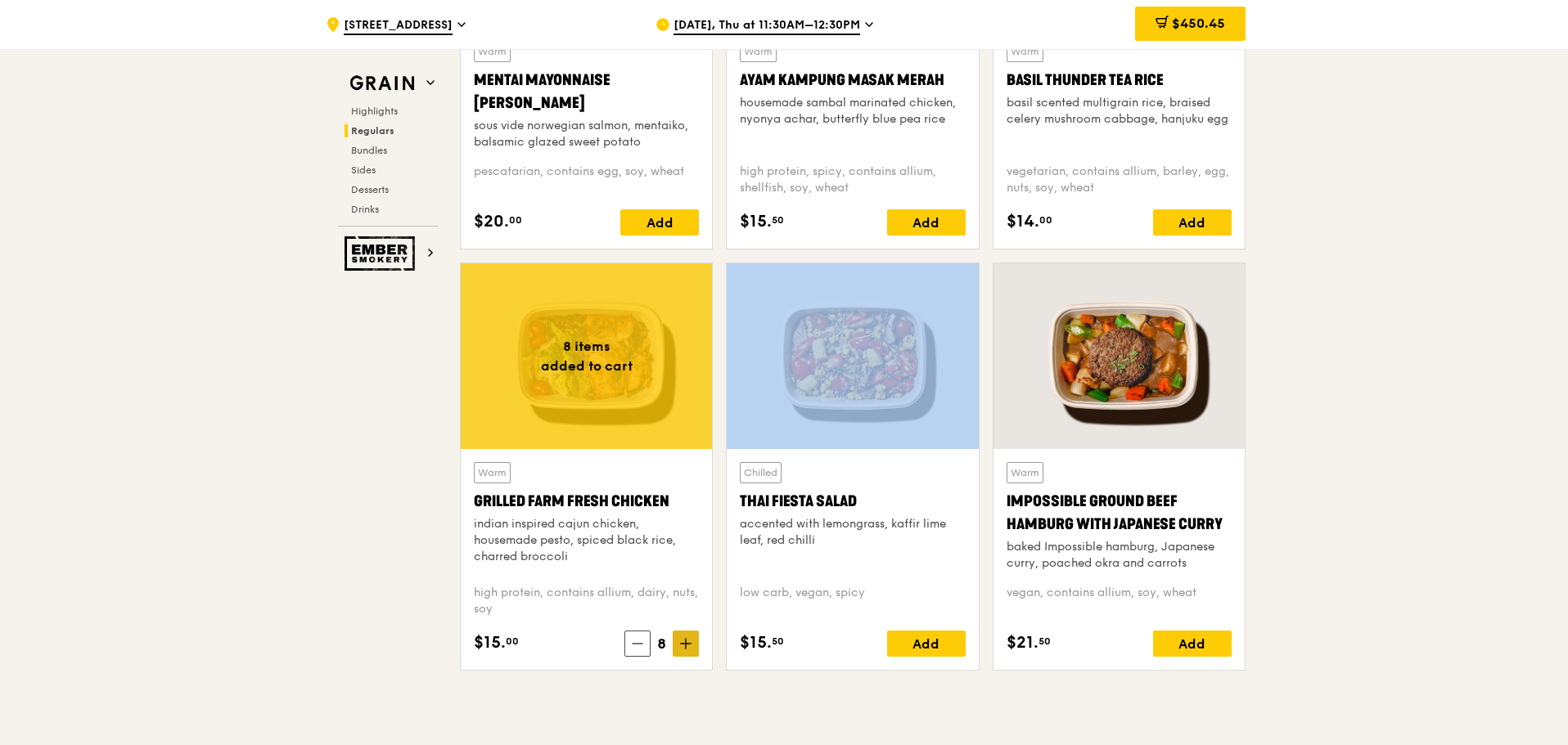
click at [680, 650] on icon at bounding box center [686, 644] width 11 height 11
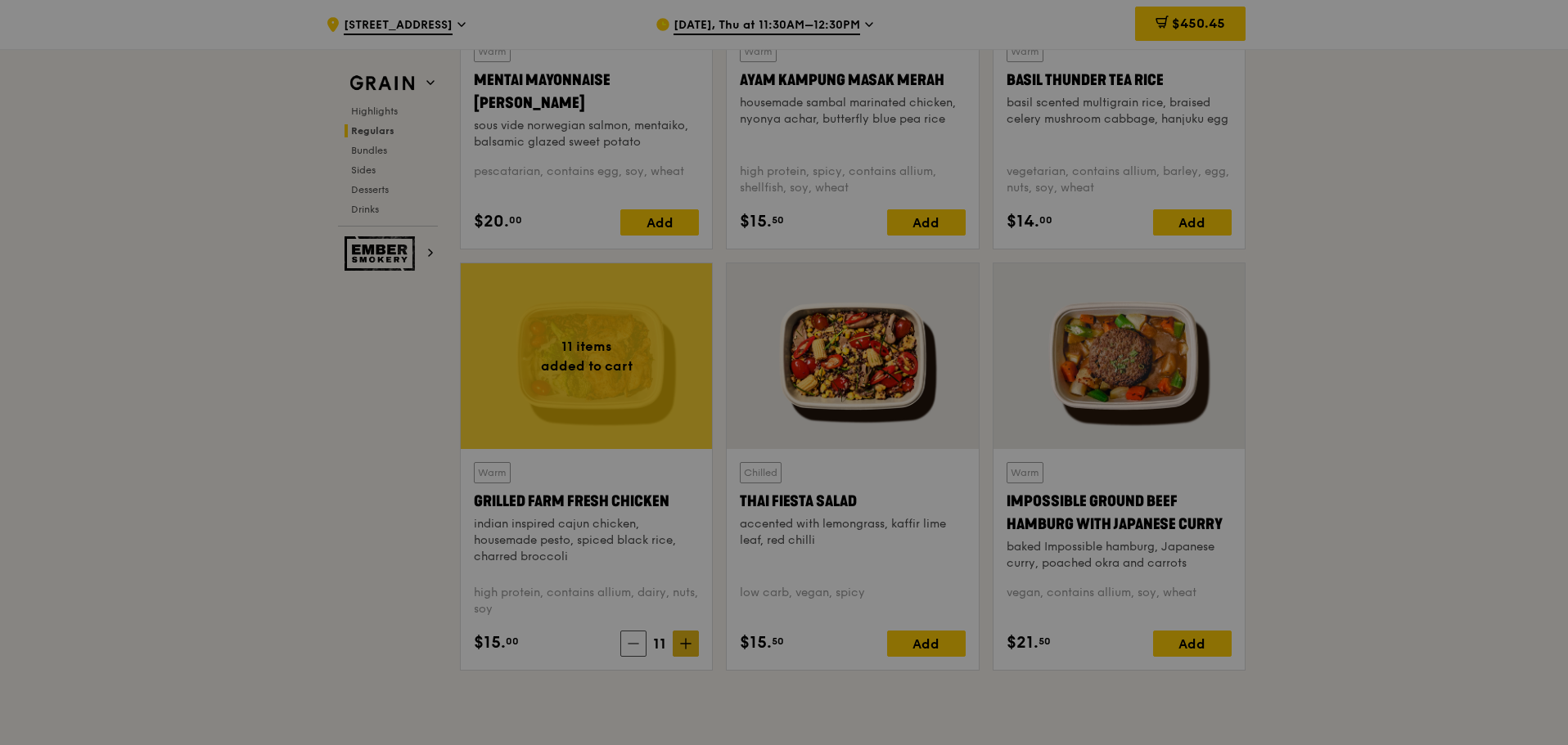
click at [680, 650] on div at bounding box center [784, 372] width 1568 height 745
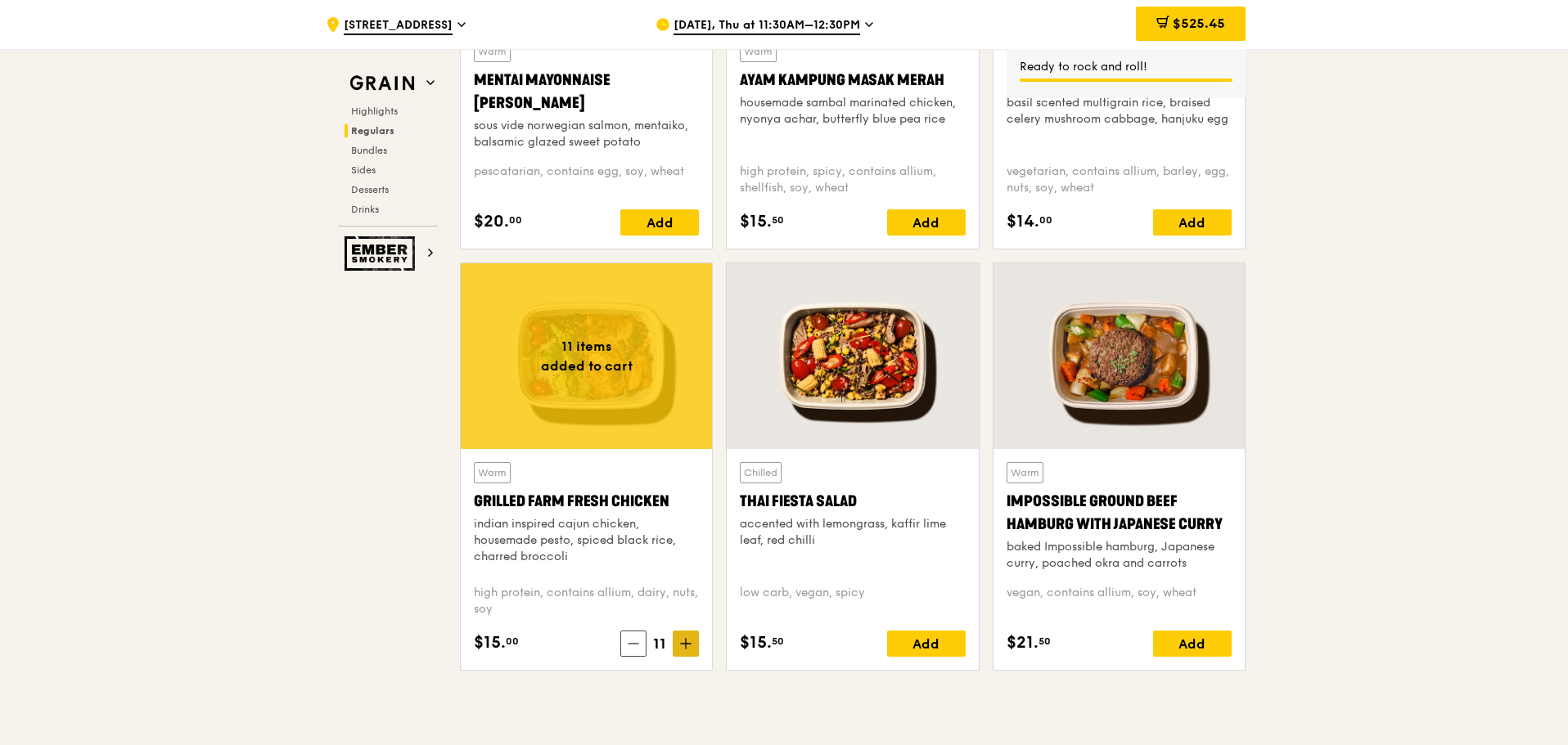
click at [680, 650] on icon at bounding box center [686, 644] width 11 height 11
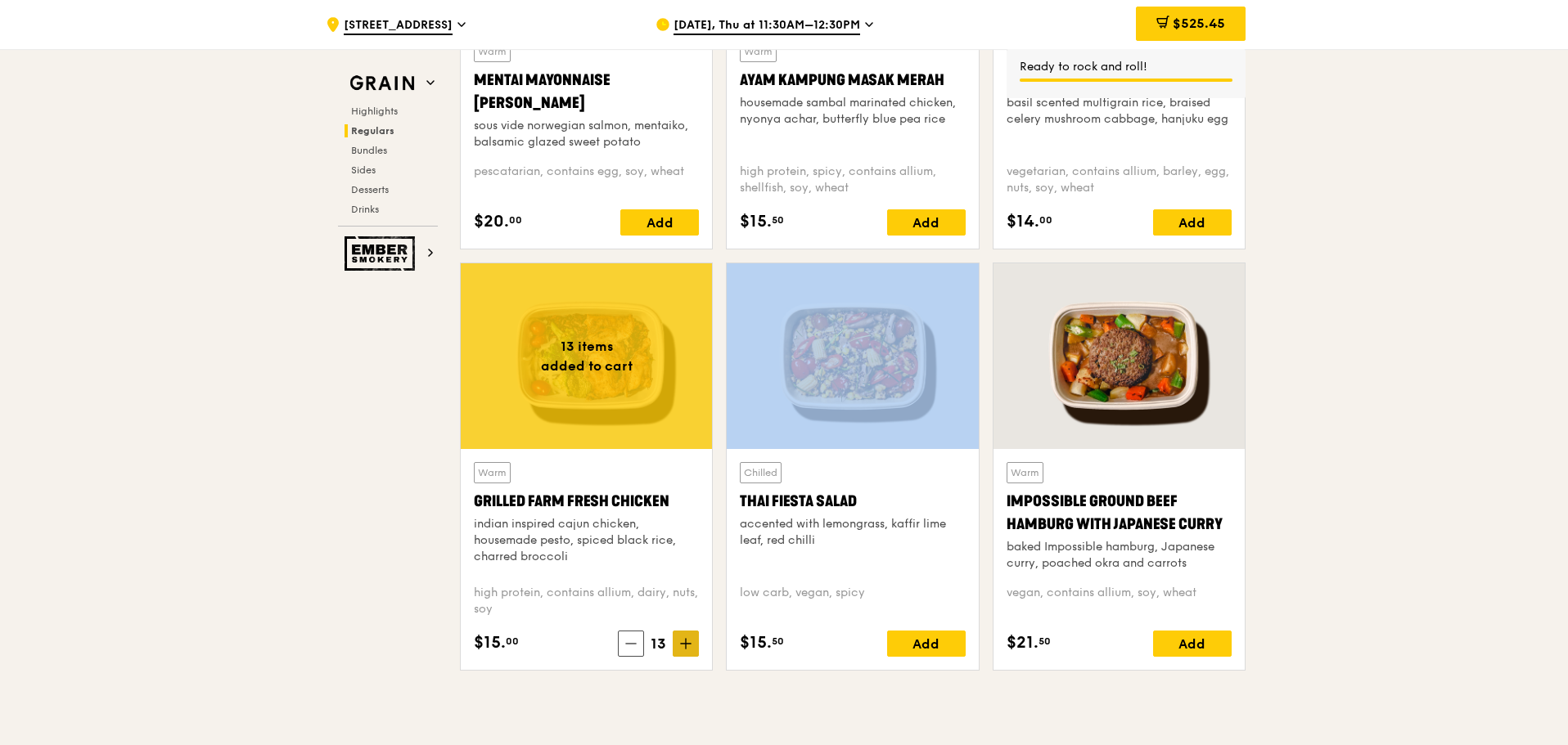
click at [680, 650] on icon at bounding box center [686, 644] width 11 height 11
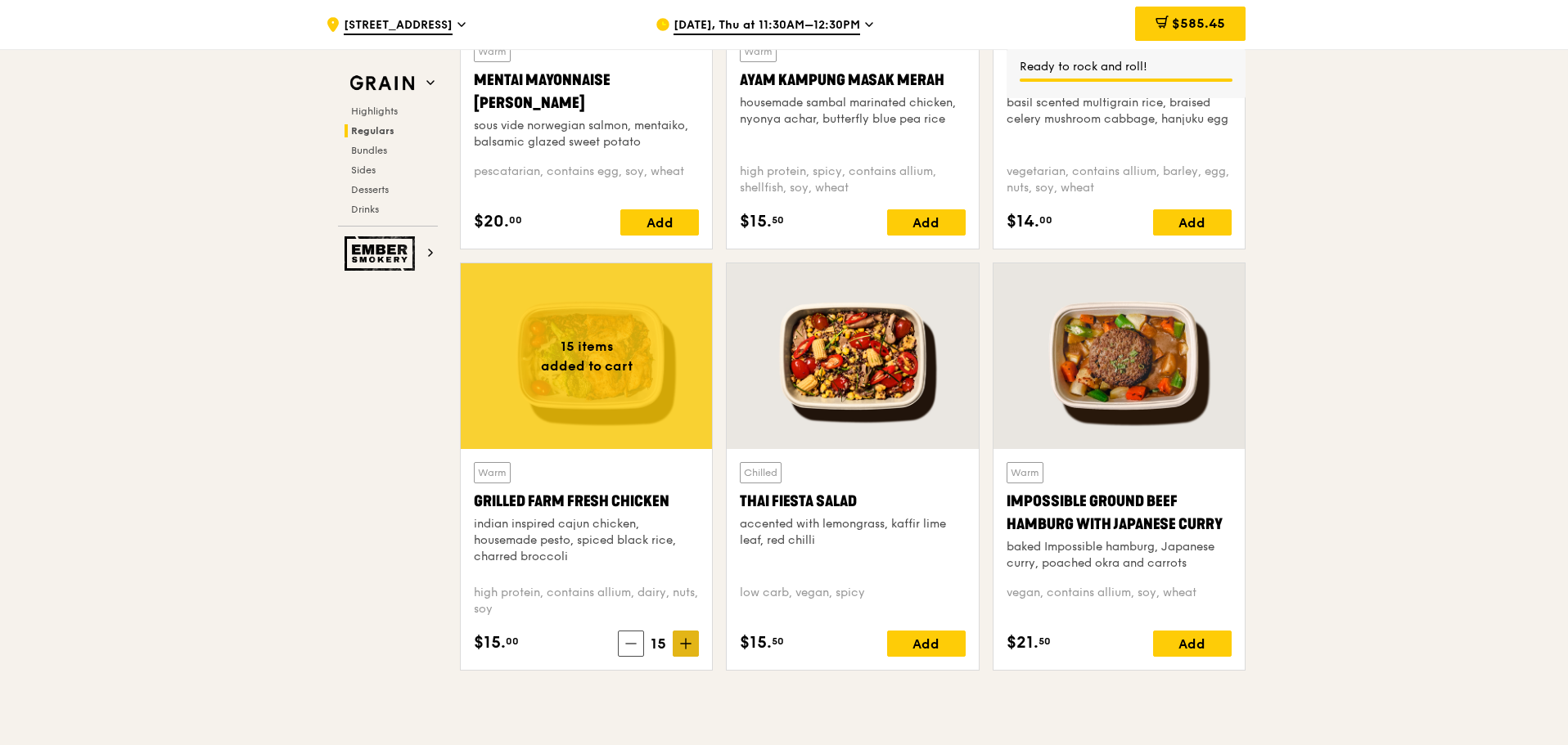
click at [680, 650] on icon at bounding box center [686, 644] width 11 height 11
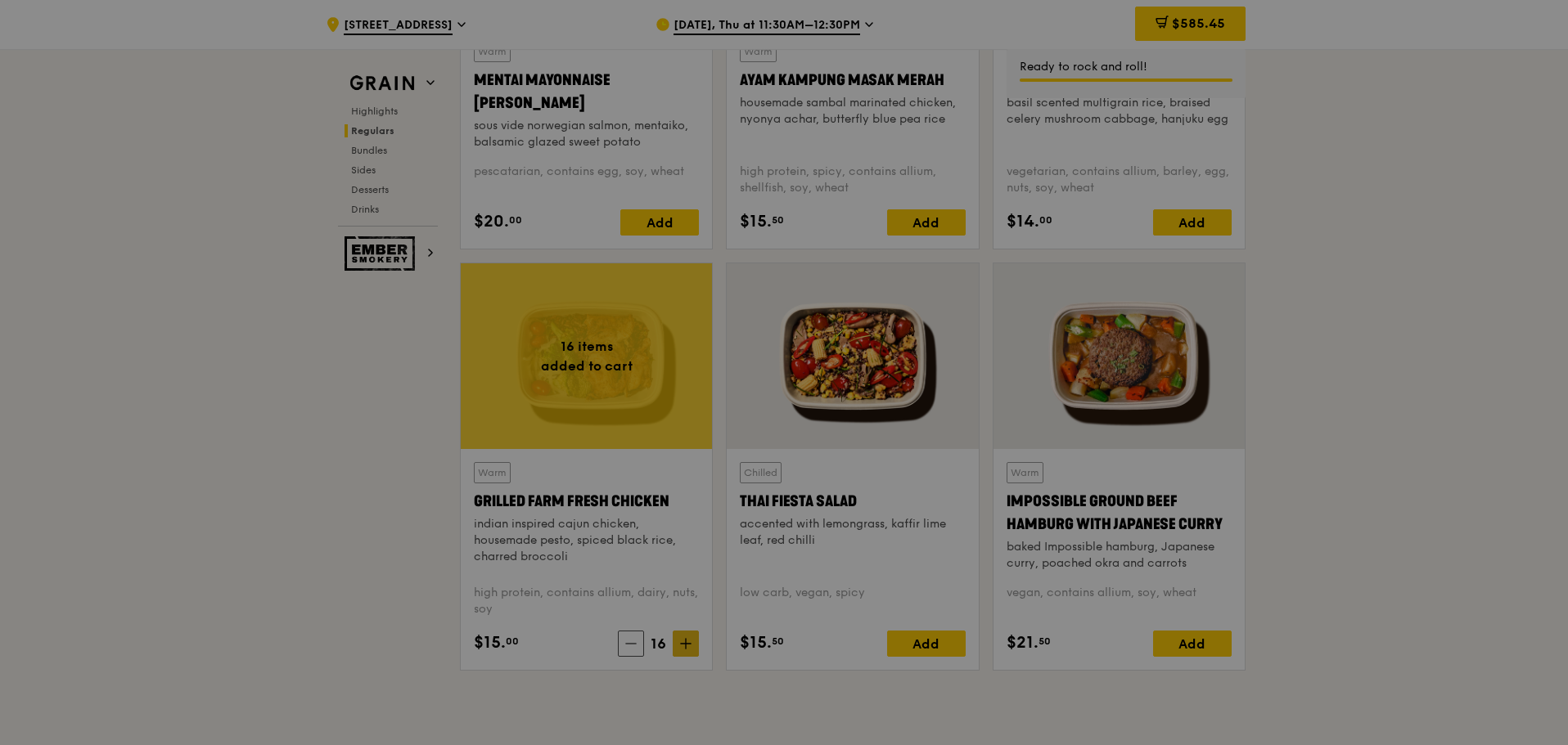
click at [680, 650] on div at bounding box center [784, 372] width 1568 height 745
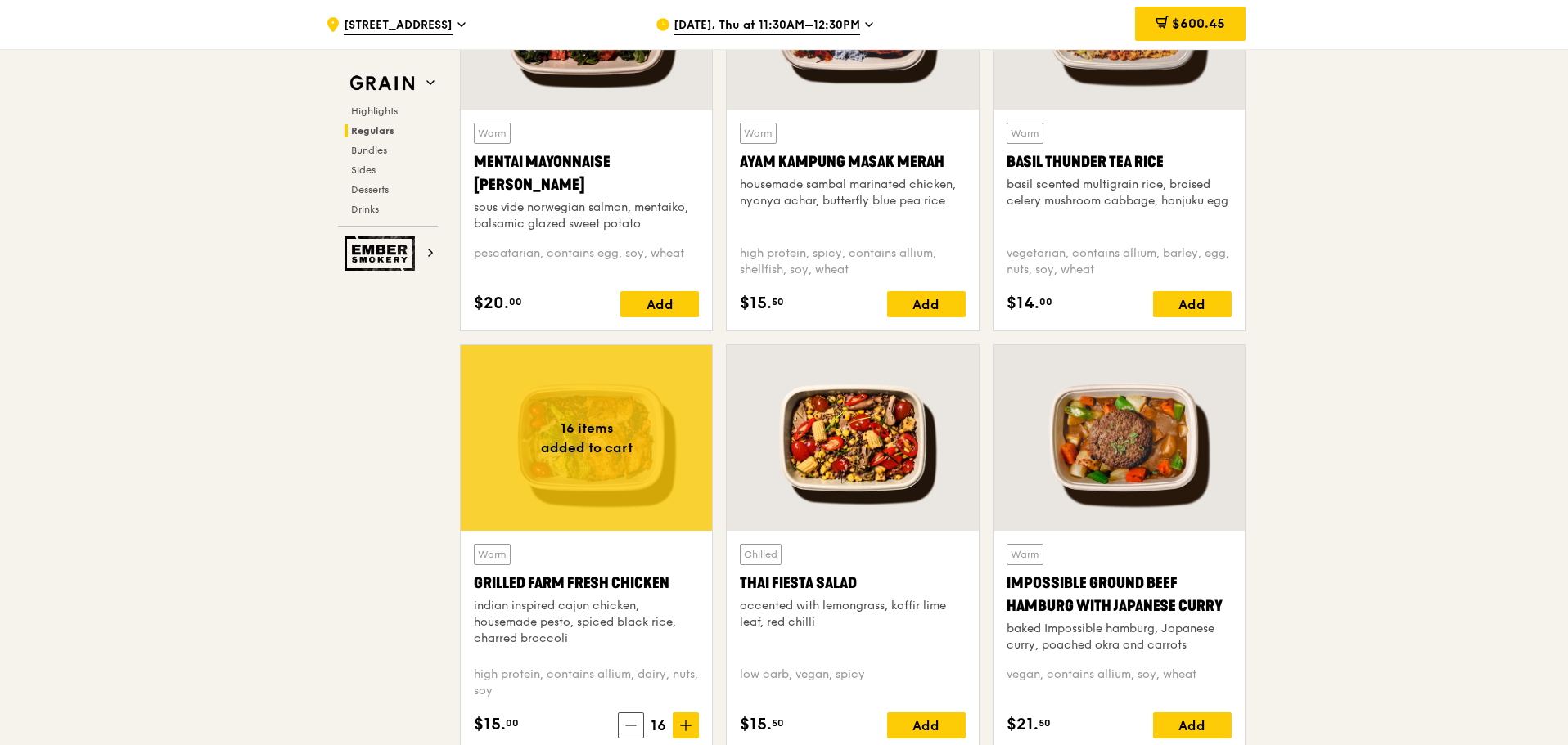
scroll to position [1391, 0]
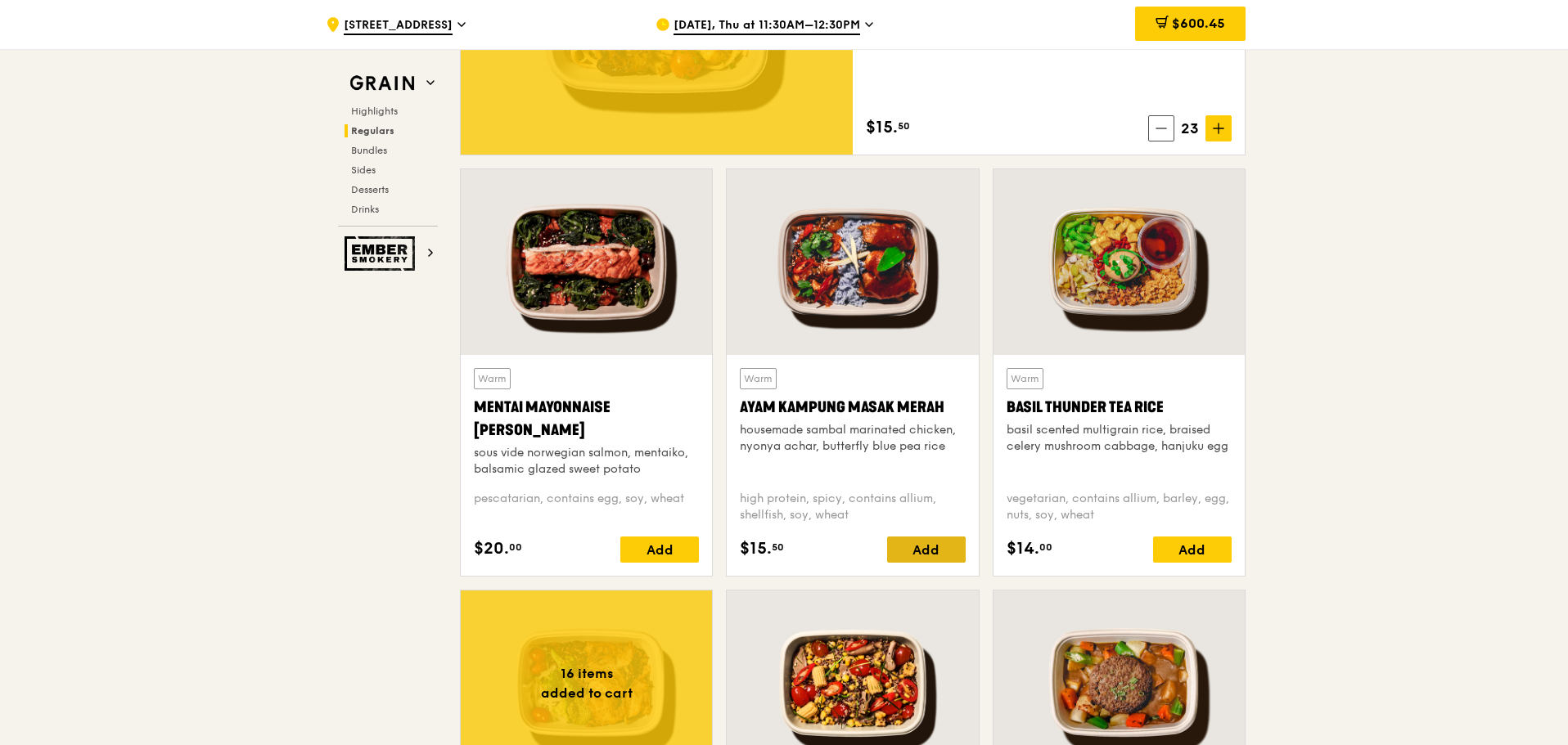
click at [918, 554] on div "Add" at bounding box center [926, 549] width 79 height 26
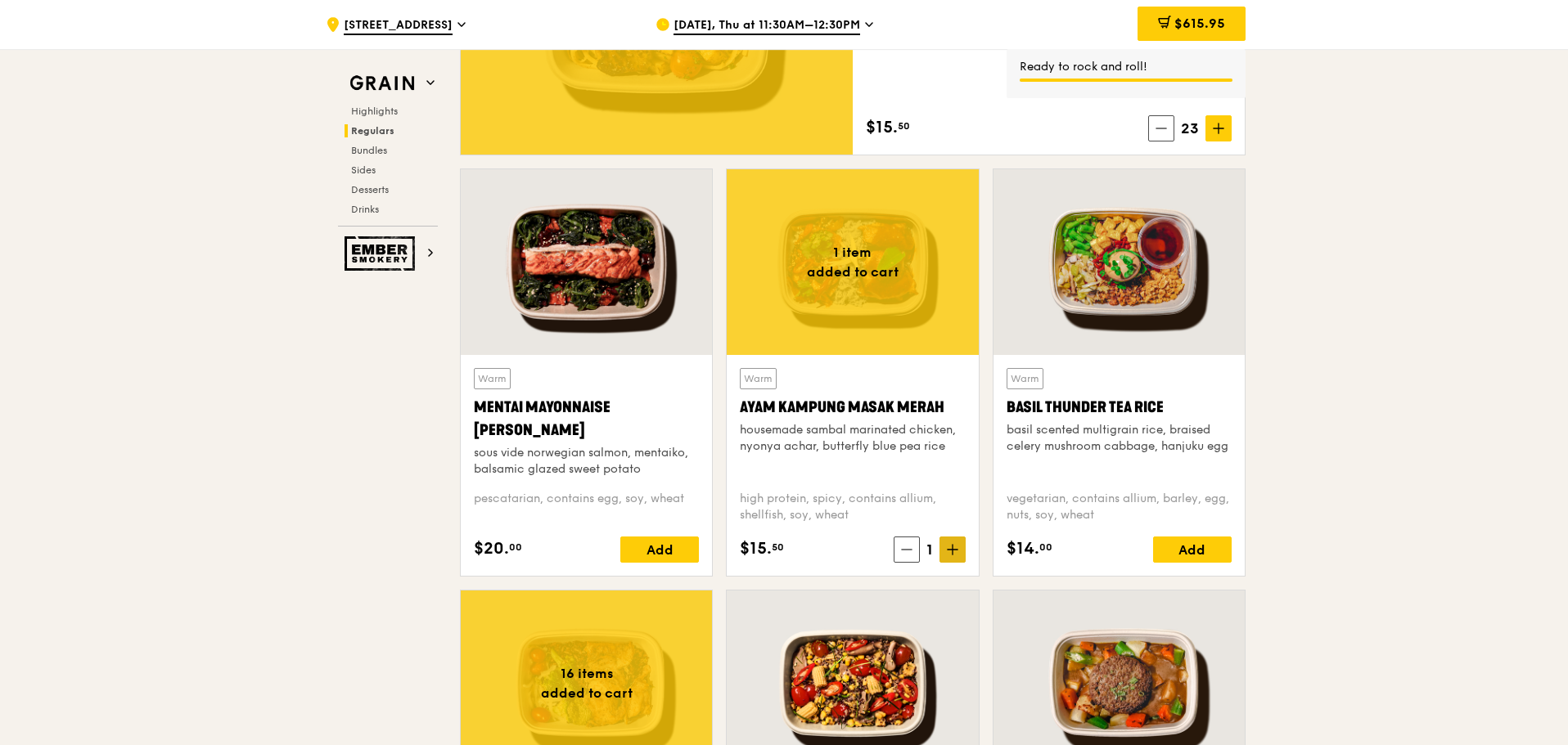
click at [941, 552] on span at bounding box center [953, 549] width 26 height 26
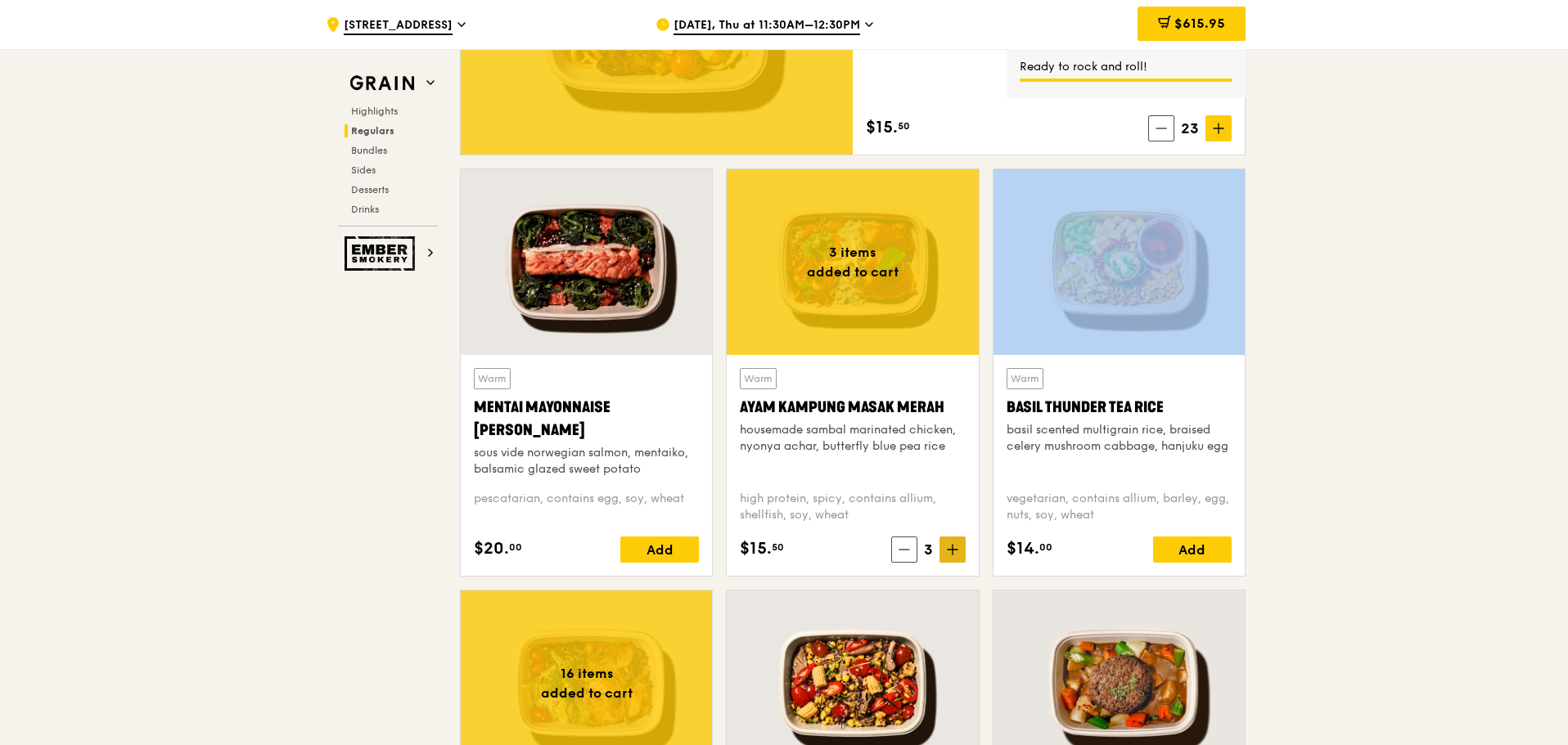
click at [941, 552] on span at bounding box center [953, 549] width 26 height 26
click at [942, 554] on span at bounding box center [953, 549] width 26 height 26
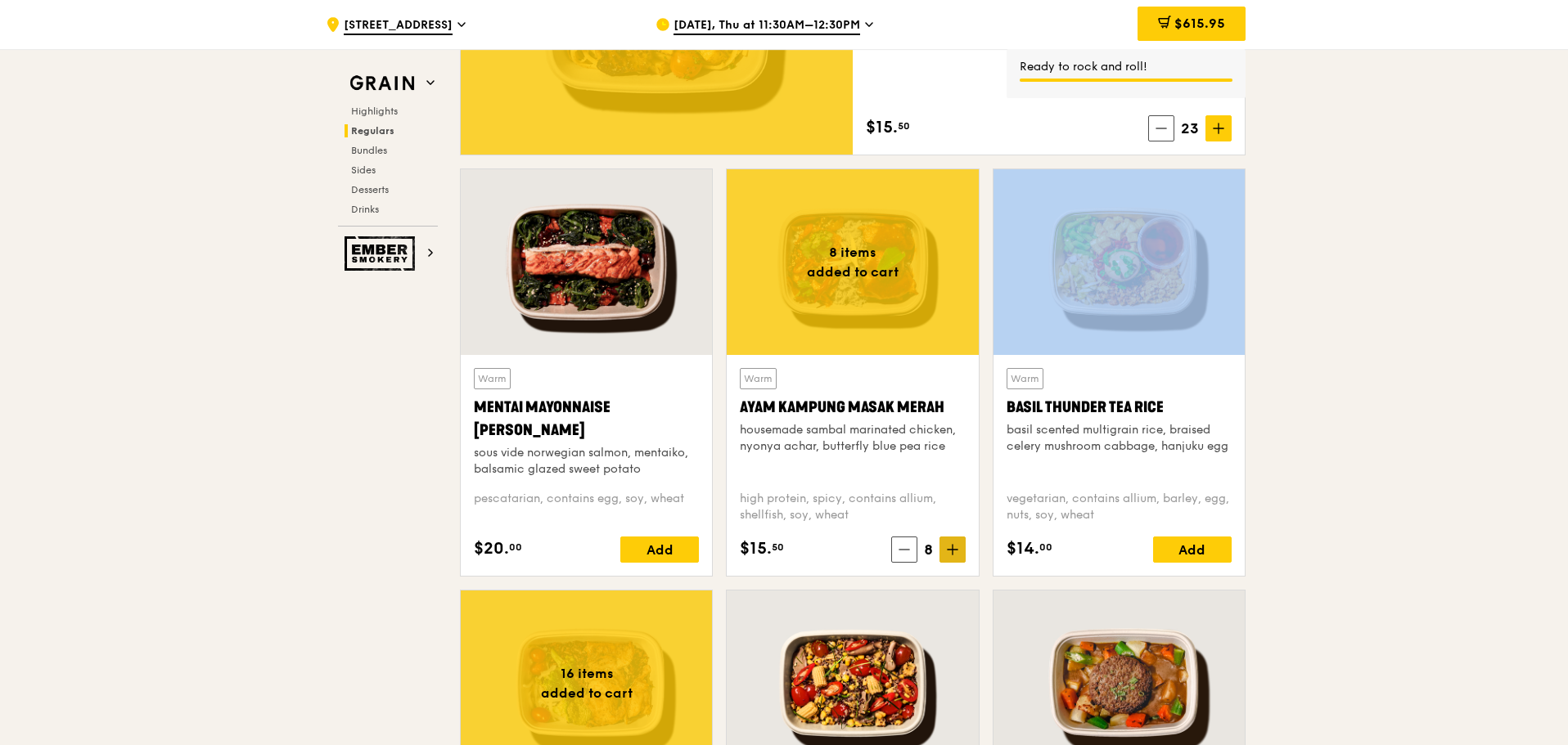
click at [942, 554] on span at bounding box center [953, 549] width 26 height 26
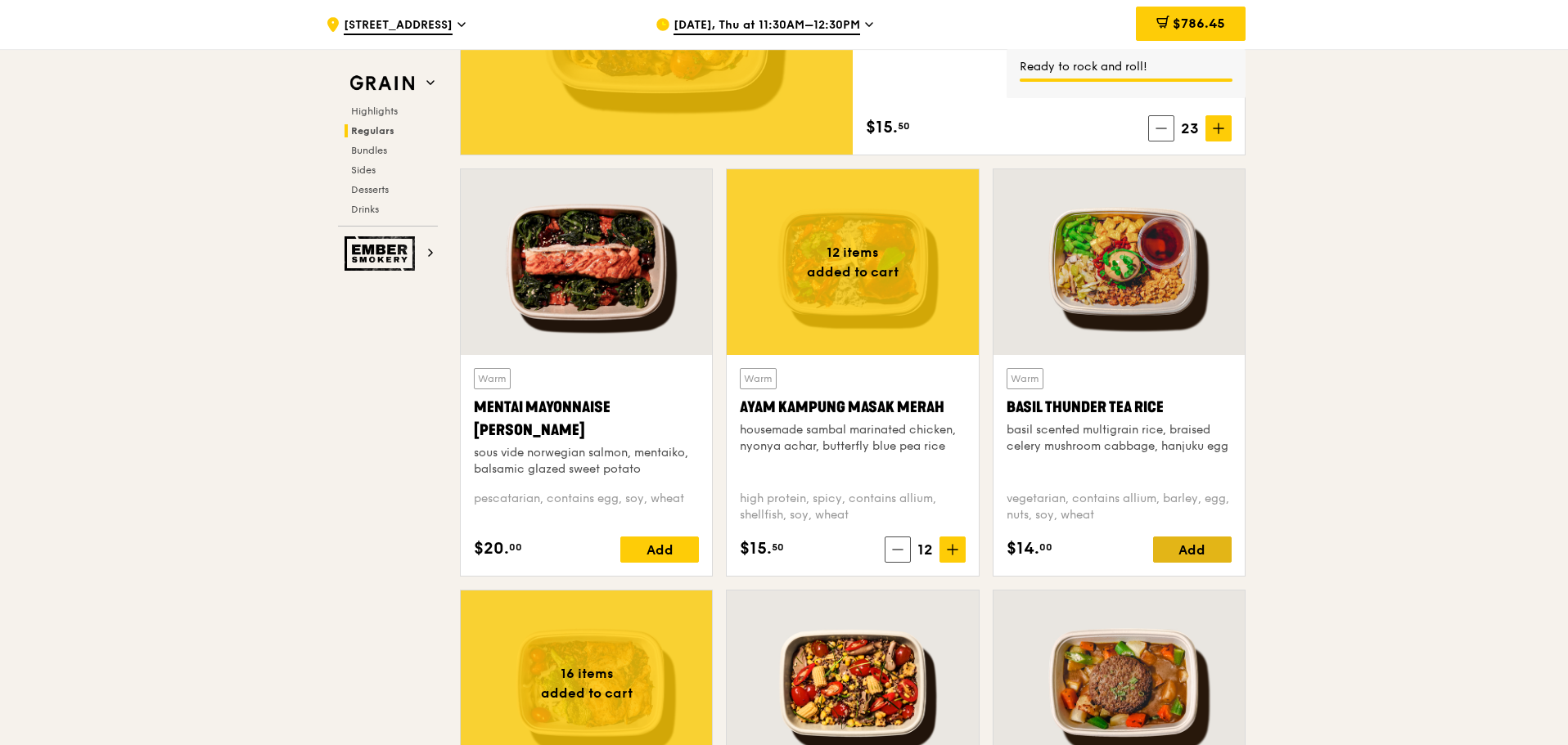
click at [1218, 554] on div "Add" at bounding box center [1192, 549] width 79 height 26
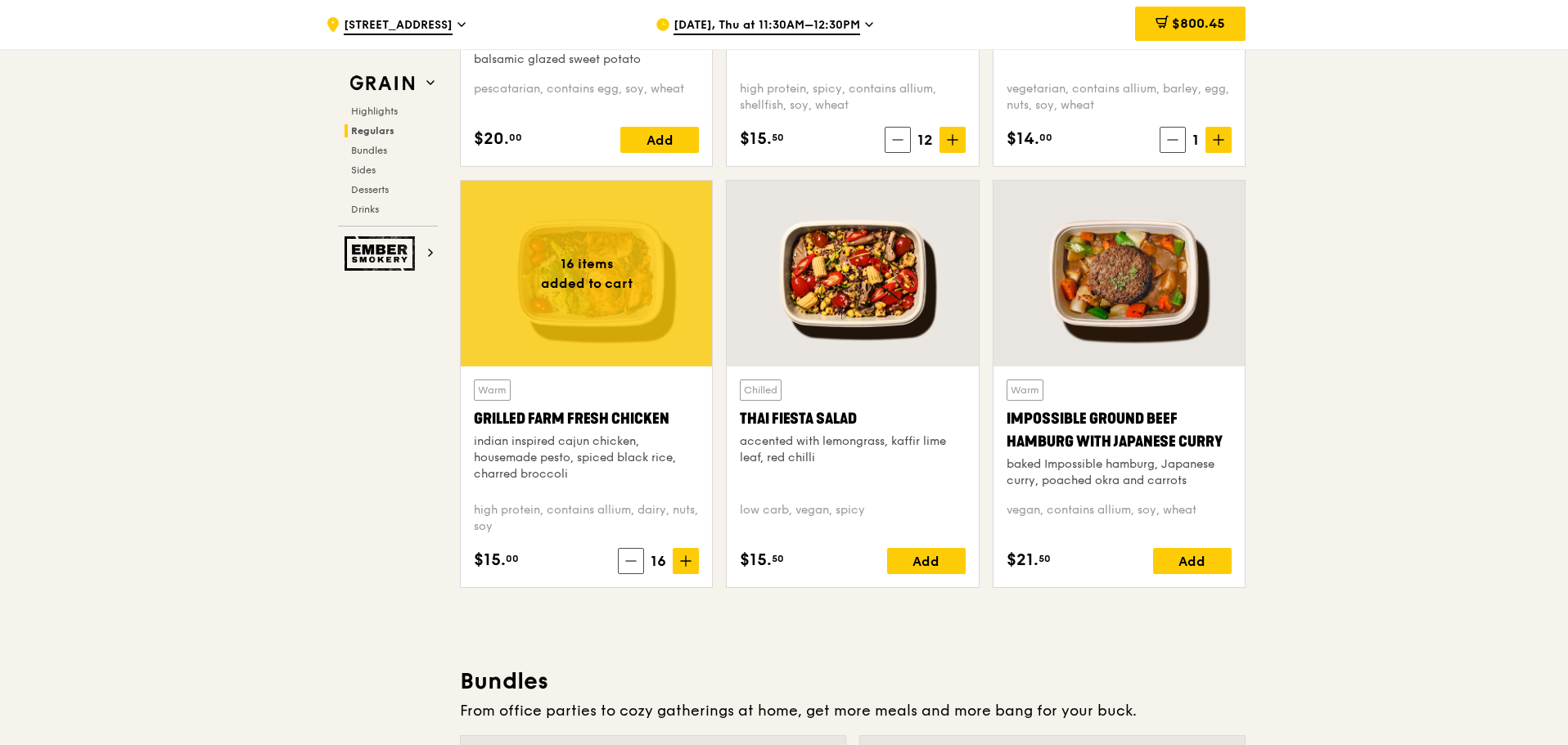
scroll to position [1800, 0]
click at [1213, 23] on span "$800.45" at bounding box center [1197, 23] width 53 height 16
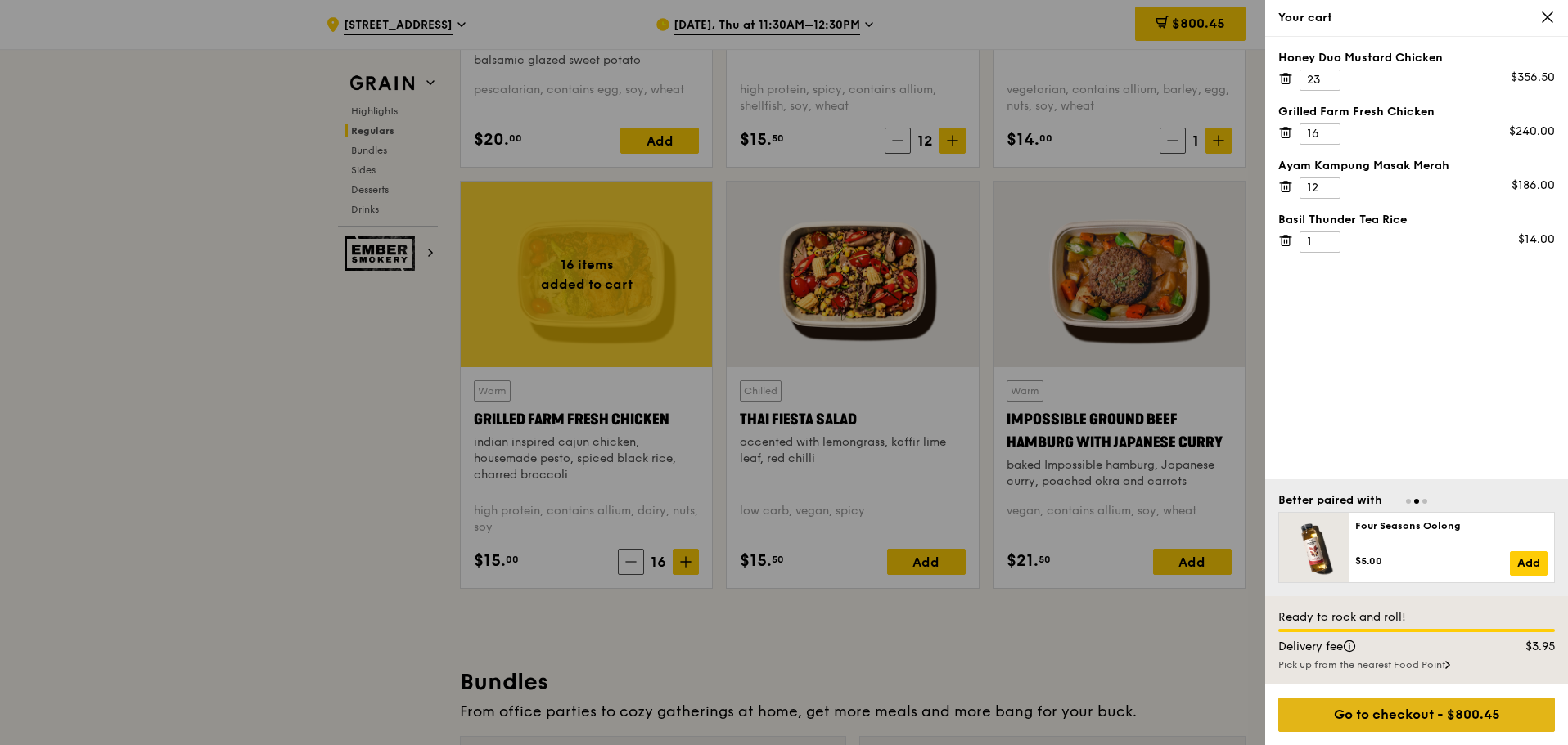
click at [1374, 721] on div "Go to checkout - $800.45" at bounding box center [1416, 714] width 276 height 34
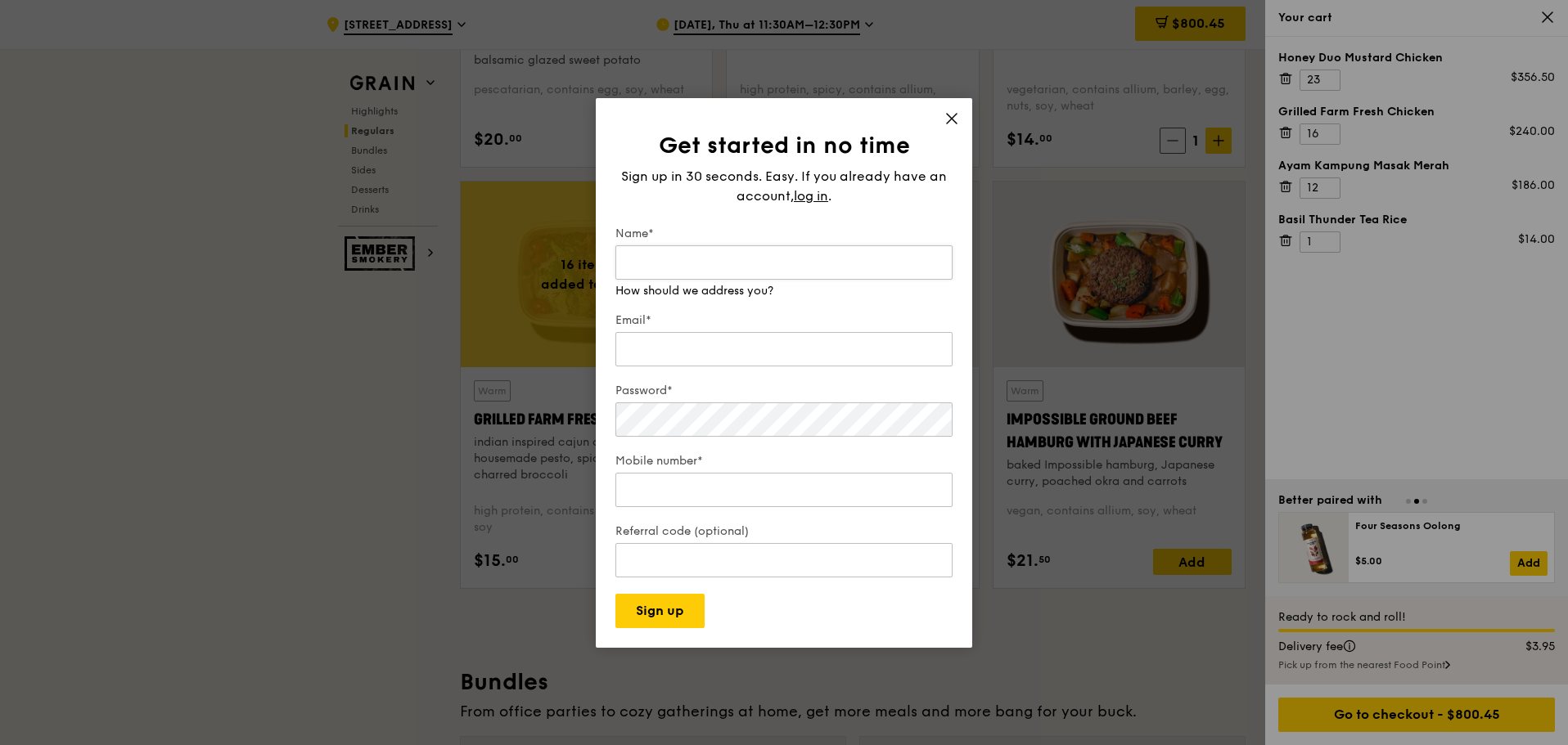
click at [661, 259] on input "Name*" at bounding box center [784, 262] width 337 height 34
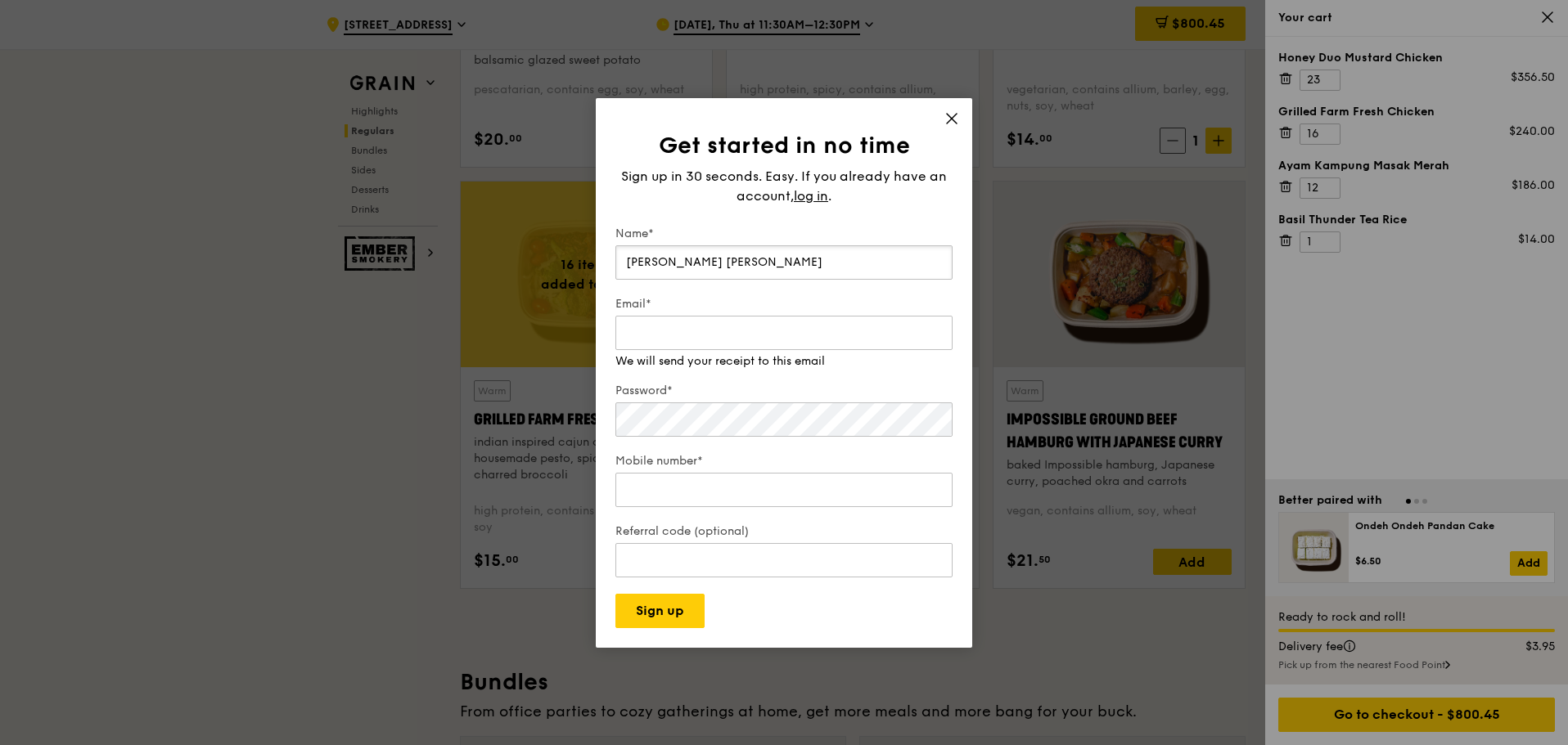
click at [661, 259] on input "[PERSON_NAME] [PERSON_NAME]" at bounding box center [784, 262] width 337 height 34
type input "[PERSON_NAME] [PERSON_NAME]"
click at [655, 324] on input "[EMAIL_ADDRESS][DOMAIN_NAME]" at bounding box center [784, 333] width 337 height 34
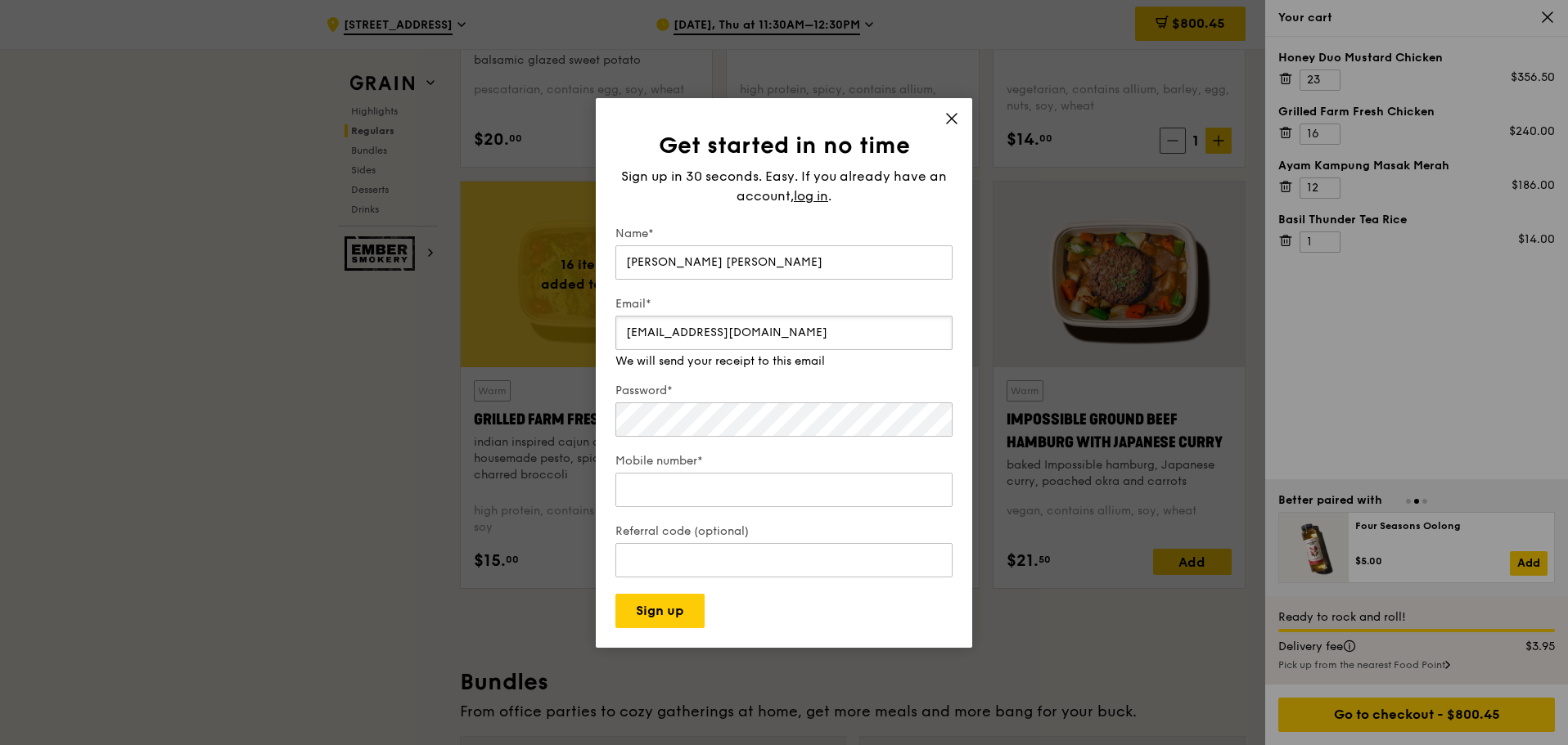
click at [655, 324] on input "[EMAIL_ADDRESS][DOMAIN_NAME]" at bounding box center [784, 333] width 337 height 34
type input "[EMAIL_ADDRESS][DOMAIN_NAME]"
click at [676, 489] on input "Mobile number*" at bounding box center [784, 474] width 337 height 34
type input "93217921"
click at [677, 561] on input "Referral code (optional)" at bounding box center [784, 560] width 337 height 34
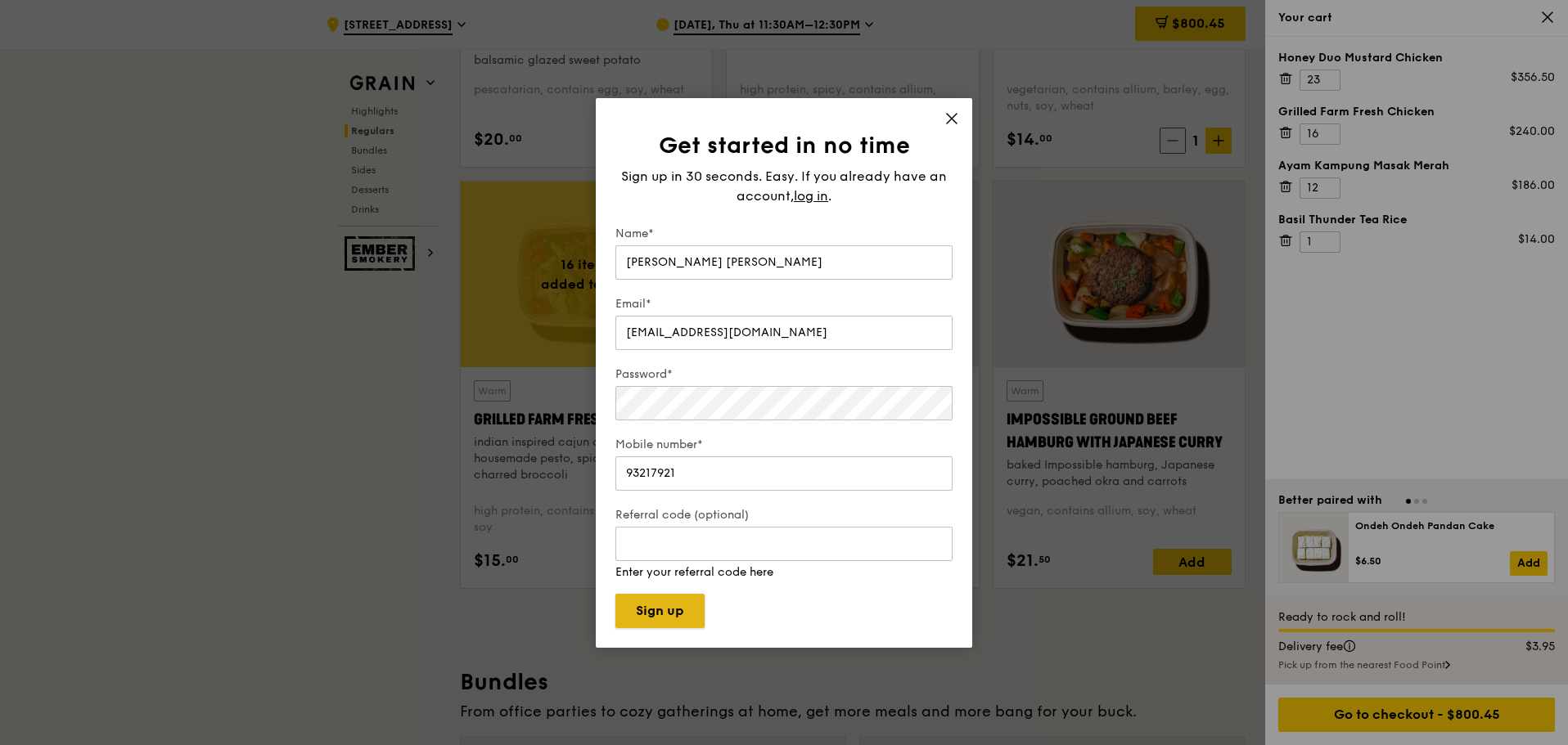
click at [673, 600] on button "Sign up" at bounding box center [660, 611] width 89 height 34
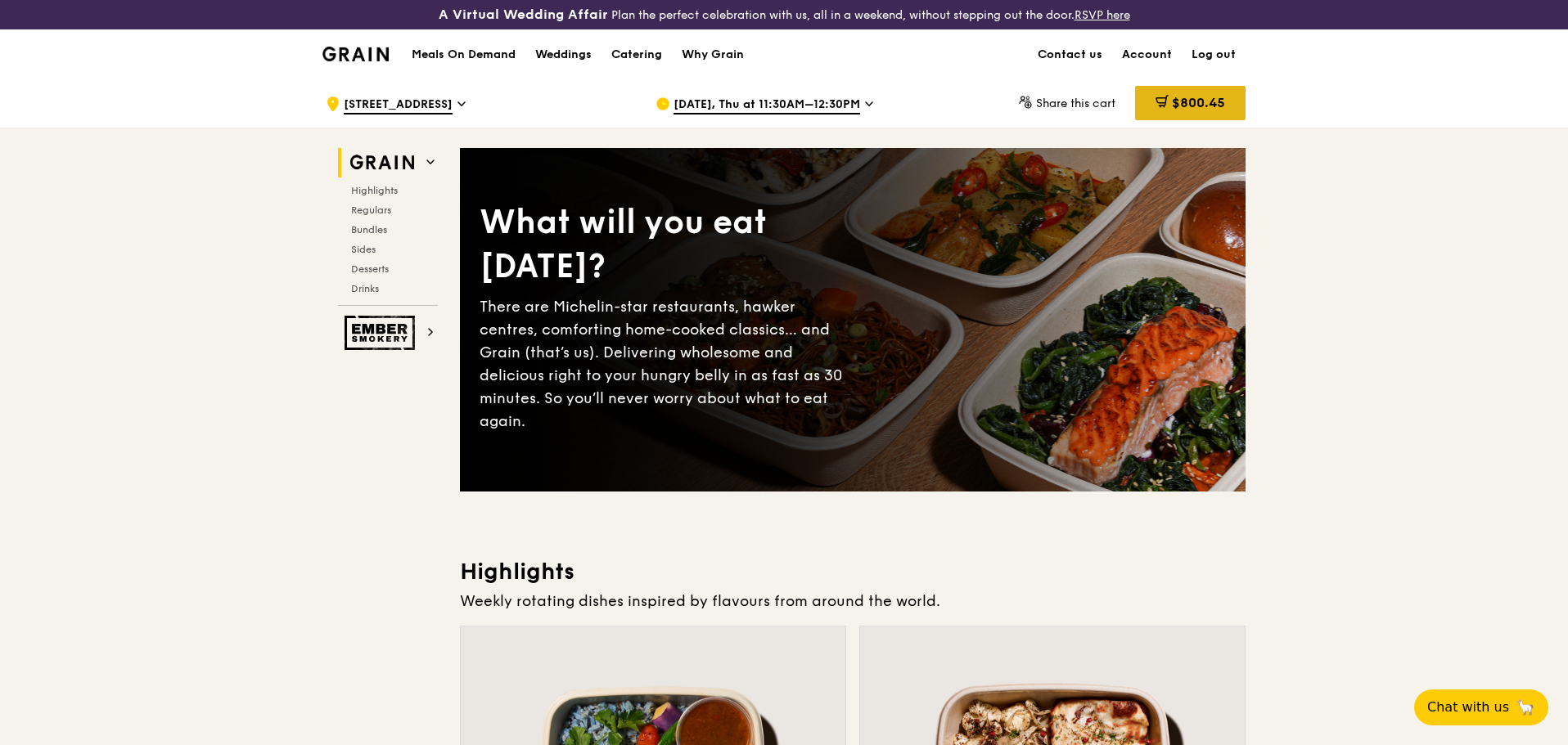
click at [1199, 111] on div "$800.45" at bounding box center [1190, 103] width 110 height 34
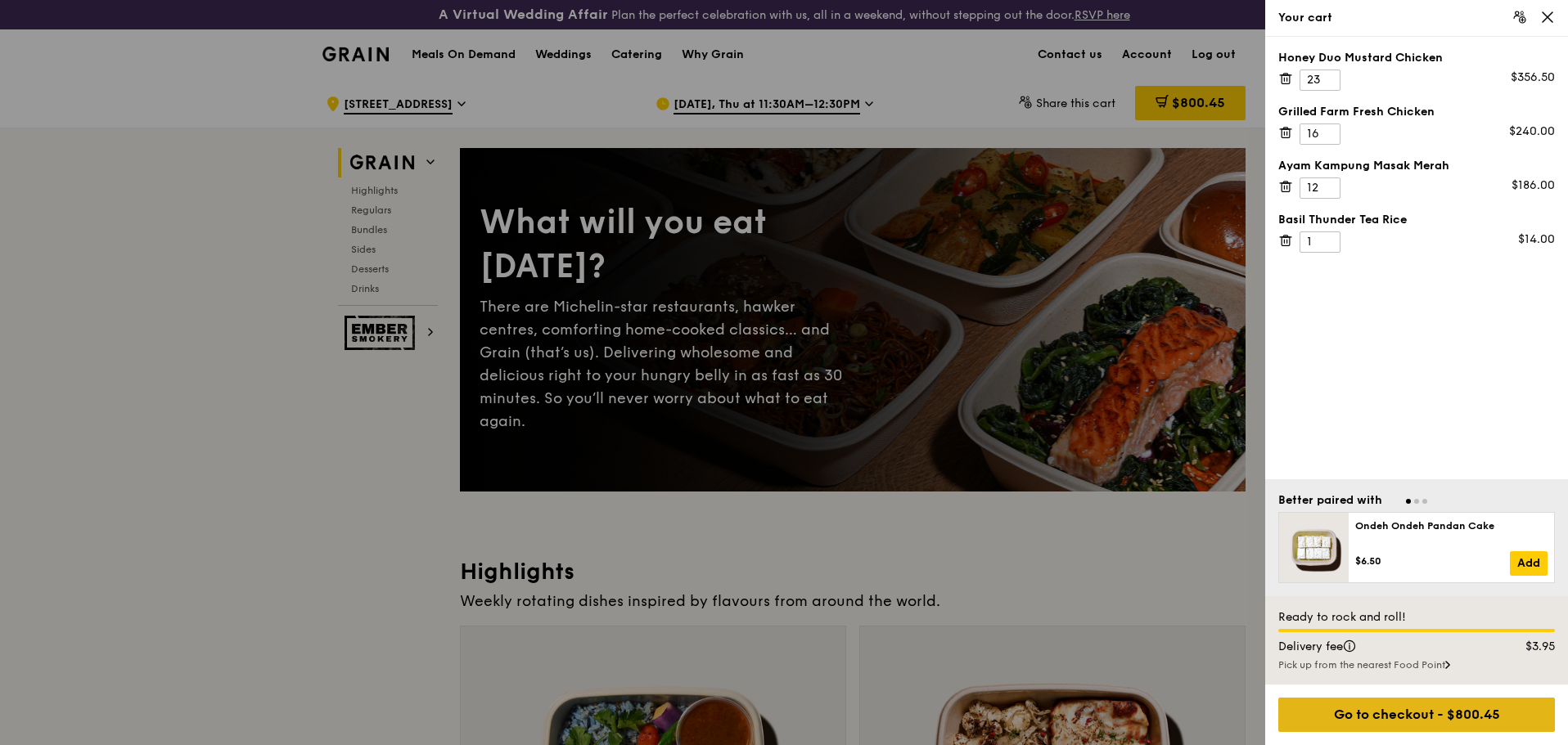
click at [1459, 712] on div "Go to checkout - $800.45" at bounding box center [1416, 714] width 276 height 34
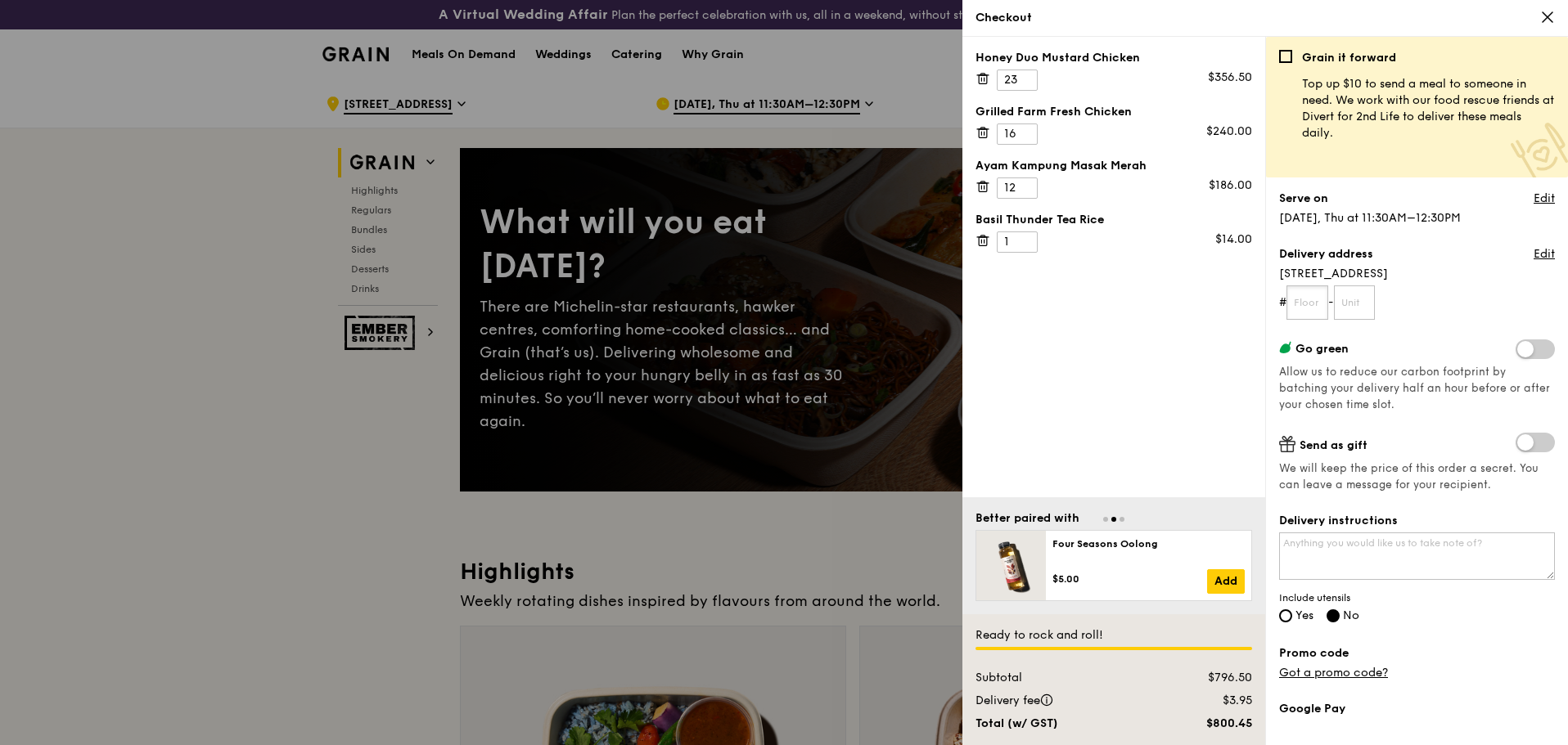
click at [1316, 310] on input "text" at bounding box center [1307, 302] width 42 height 34
type input "07"
click at [1349, 304] on input "text" at bounding box center [1354, 302] width 42 height 34
type input "06"
click at [1423, 292] on form "# 07 - 06" at bounding box center [1417, 302] width 276 height 34
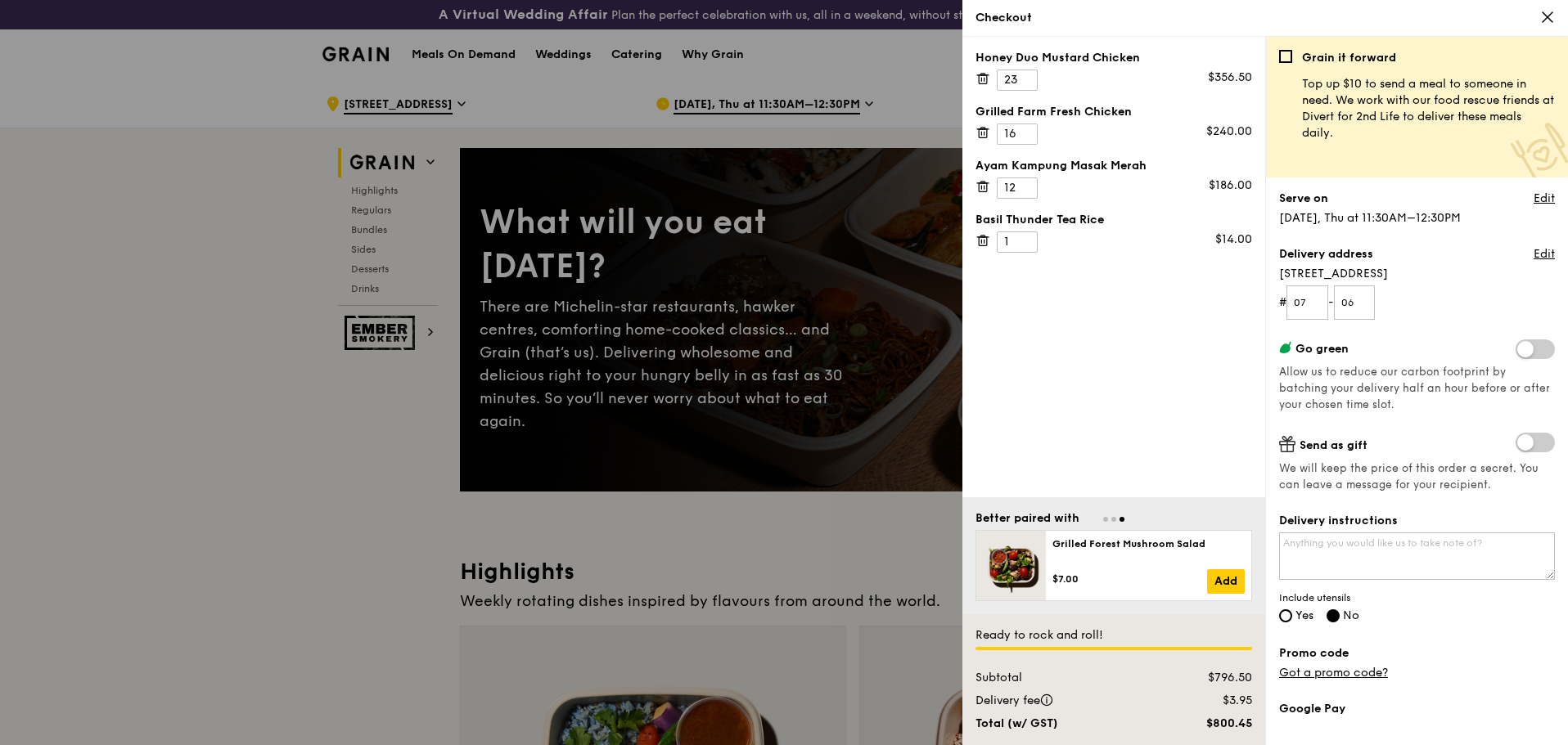
click at [1300, 615] on span "Yes" at bounding box center [1304, 615] width 18 height 14
click at [1292, 615] on input "Yes" at bounding box center [1285, 616] width 13 height 13
radio input "true"
radio input "false"
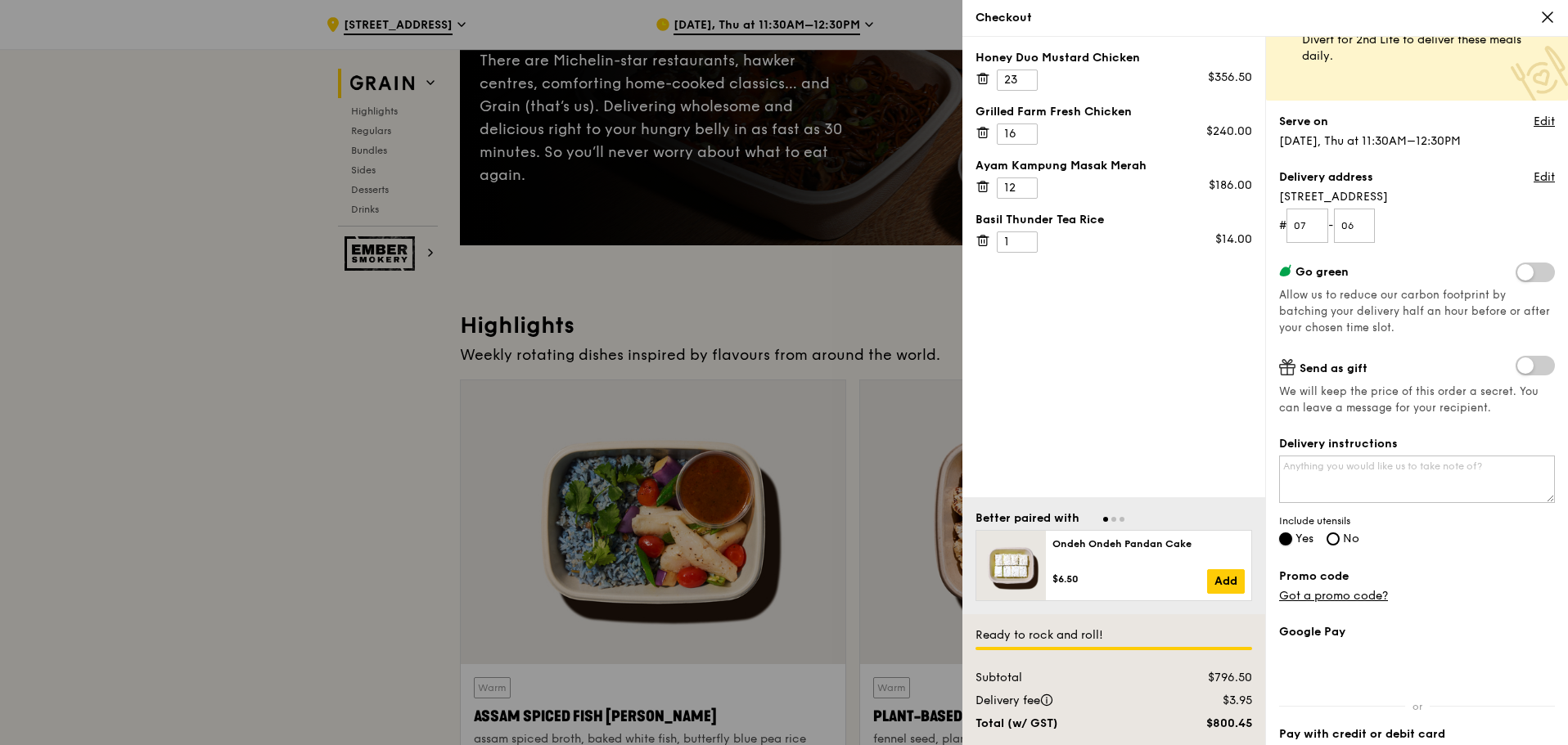
scroll to position [164, 0]
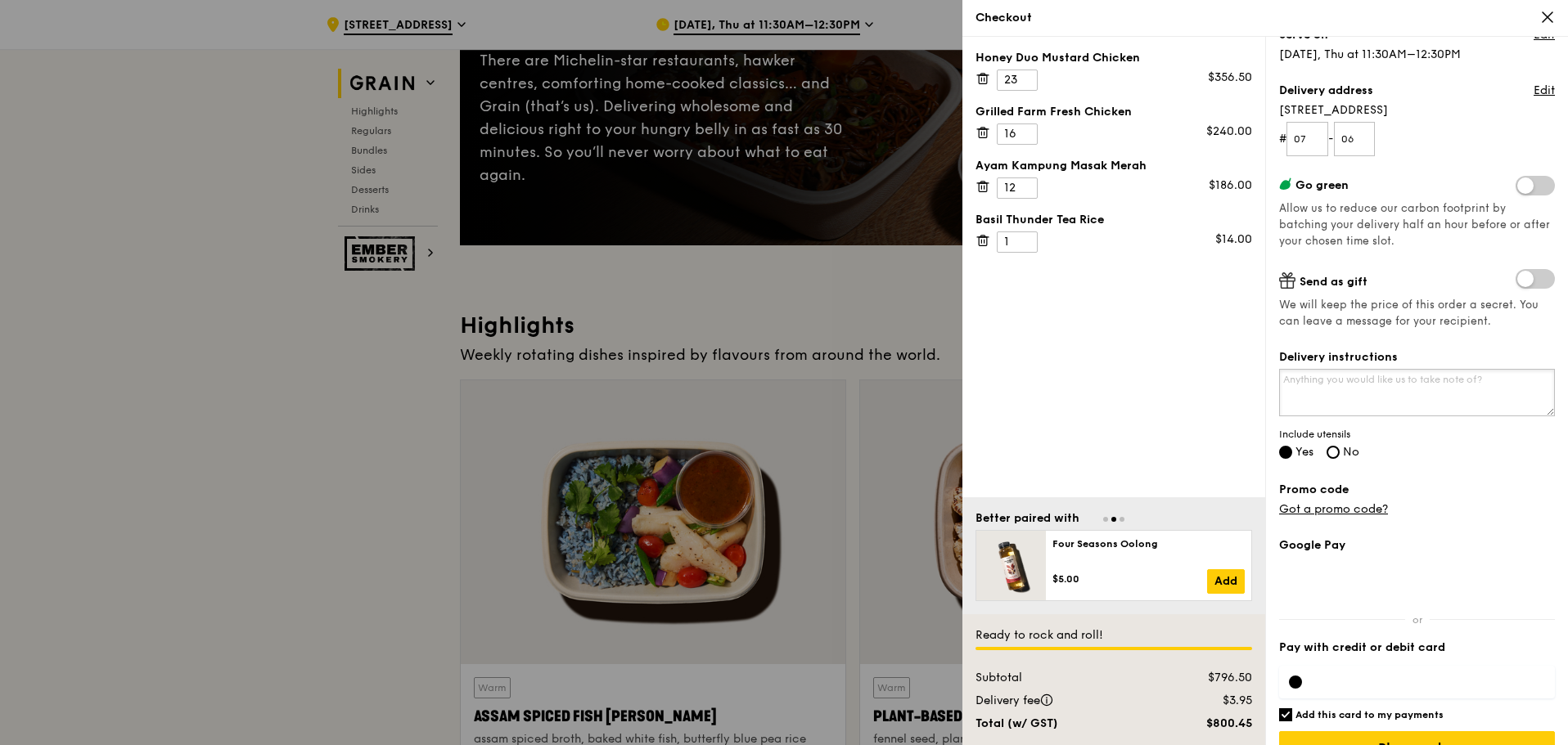
click at [1386, 409] on textarea "Delivery instructions" at bounding box center [1417, 392] width 276 height 47
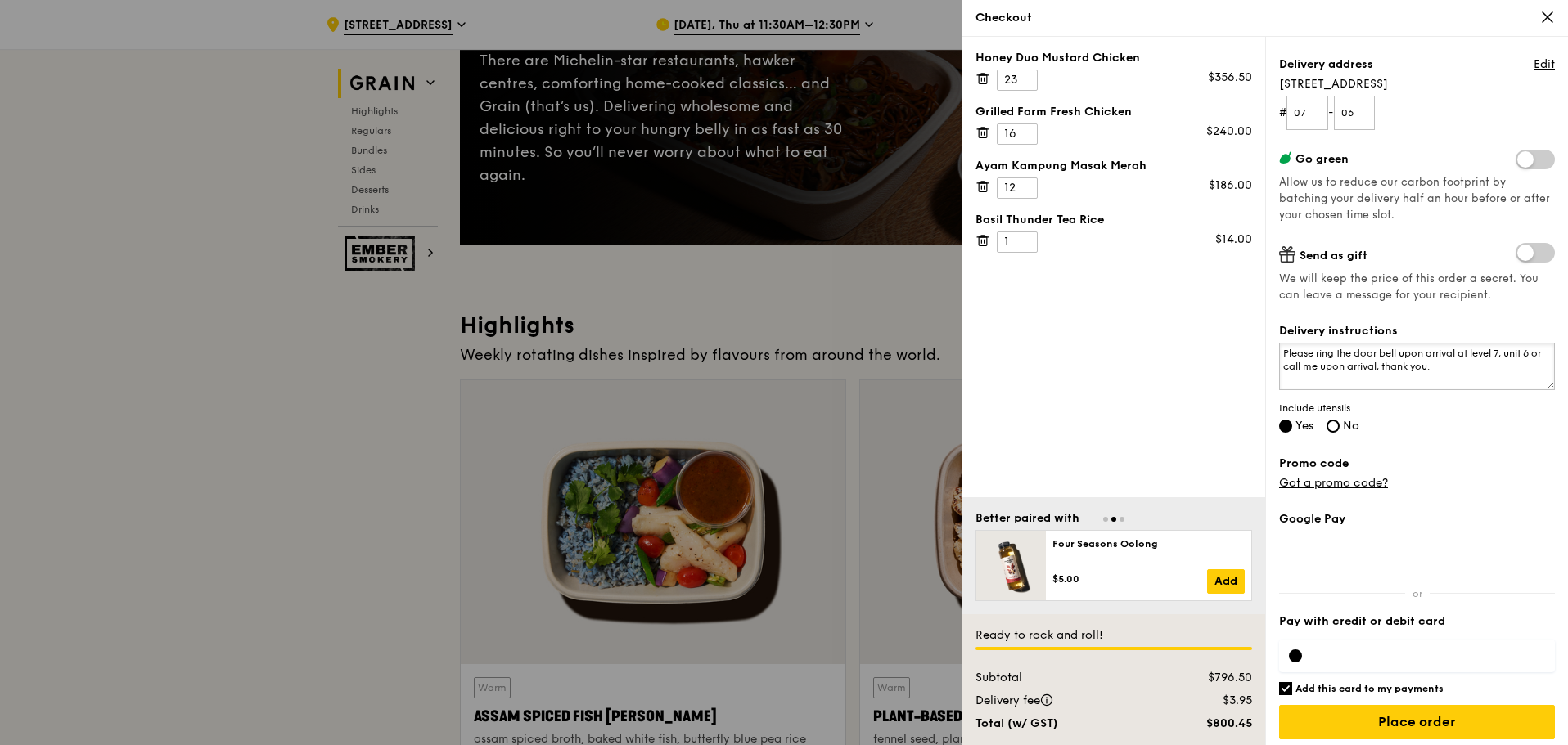
scroll to position [197, 0]
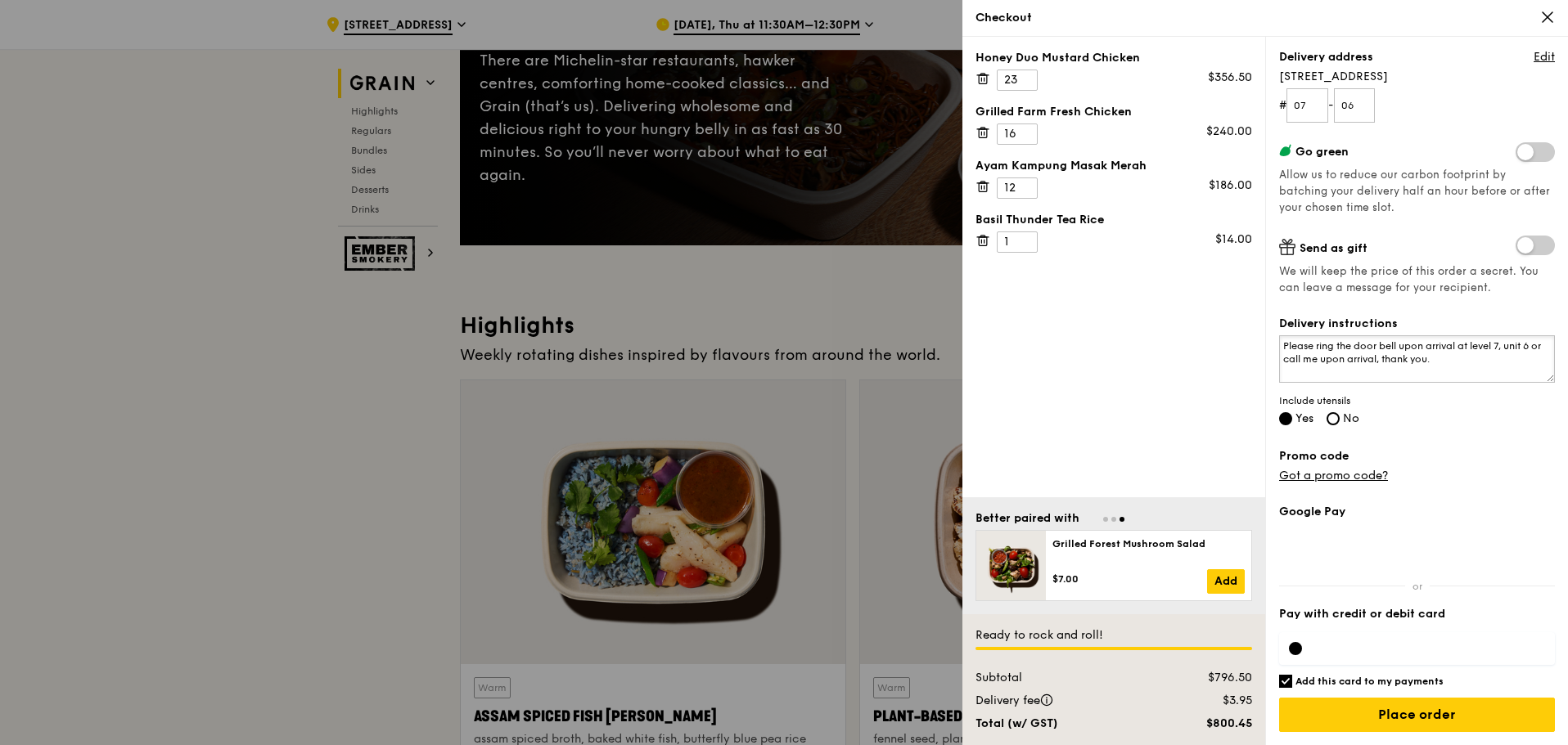
type textarea "Please ring the door bell upon arrival at level 7, unit 6 or call me upon arriv…"
click at [1360, 681] on h6 "Add this card to my payments" at bounding box center [1370, 681] width 148 height 13
click at [1292, 681] on input "Add this card to my payments" at bounding box center [1285, 681] width 13 height 13
checkbox input "false"
click at [1366, 662] on div at bounding box center [1417, 649] width 276 height 32
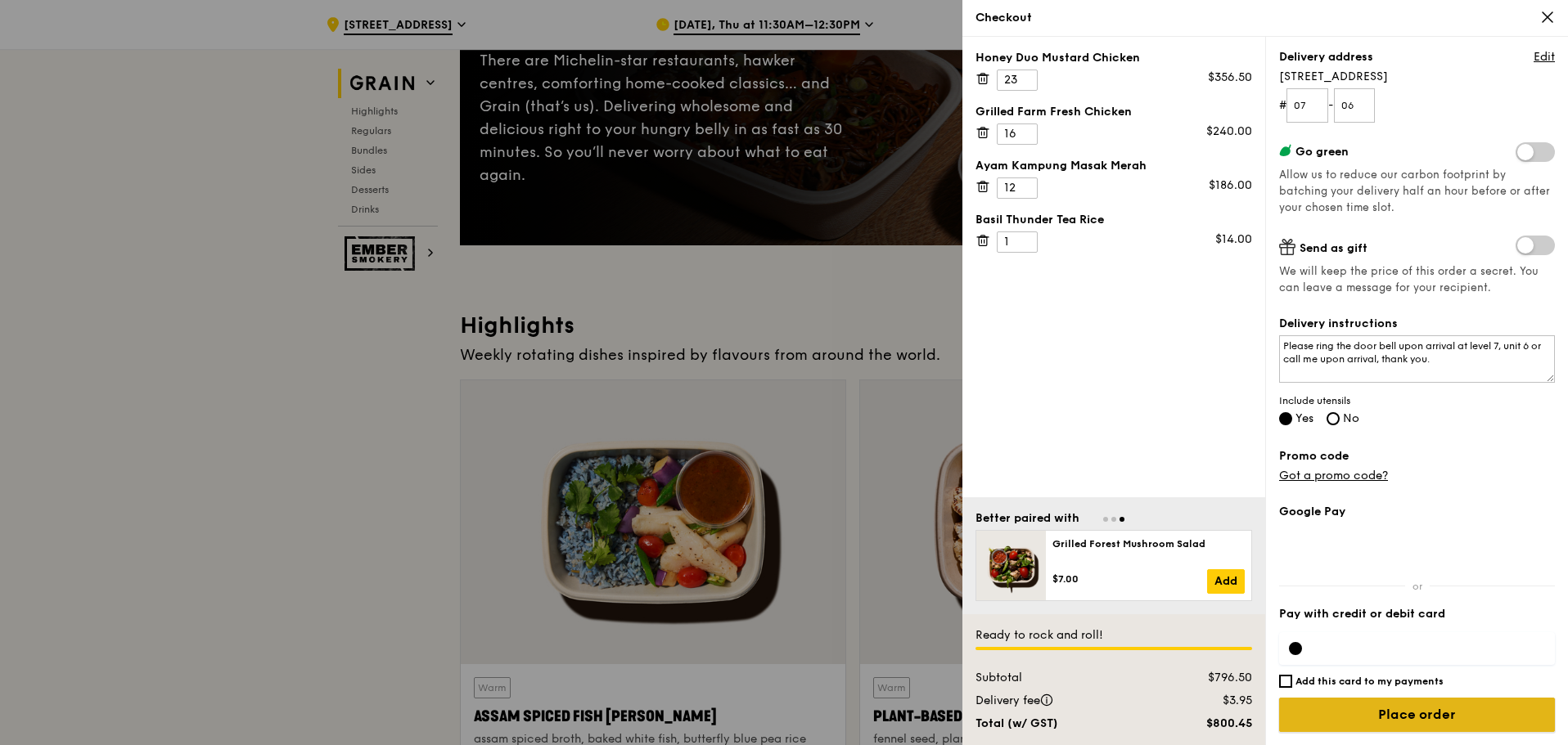
click at [1361, 717] on input "Place order" at bounding box center [1417, 714] width 276 height 34
